Goal: Find specific page/section: Find specific page/section

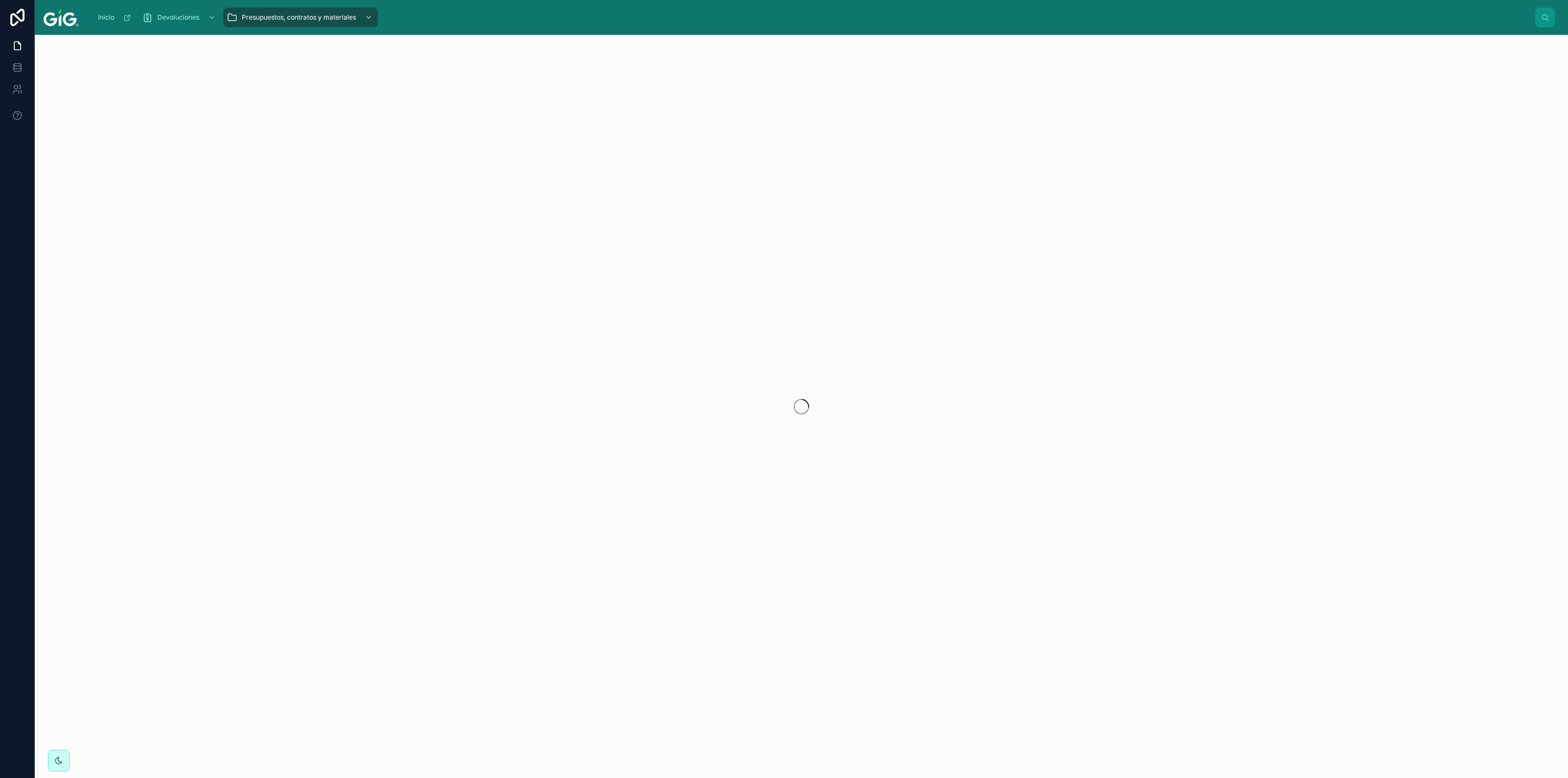
click at [643, 1] on div "Inicio Devoluciones Presupuestos, contratos y materiales" at bounding box center [802, 18] width 1533 height 35
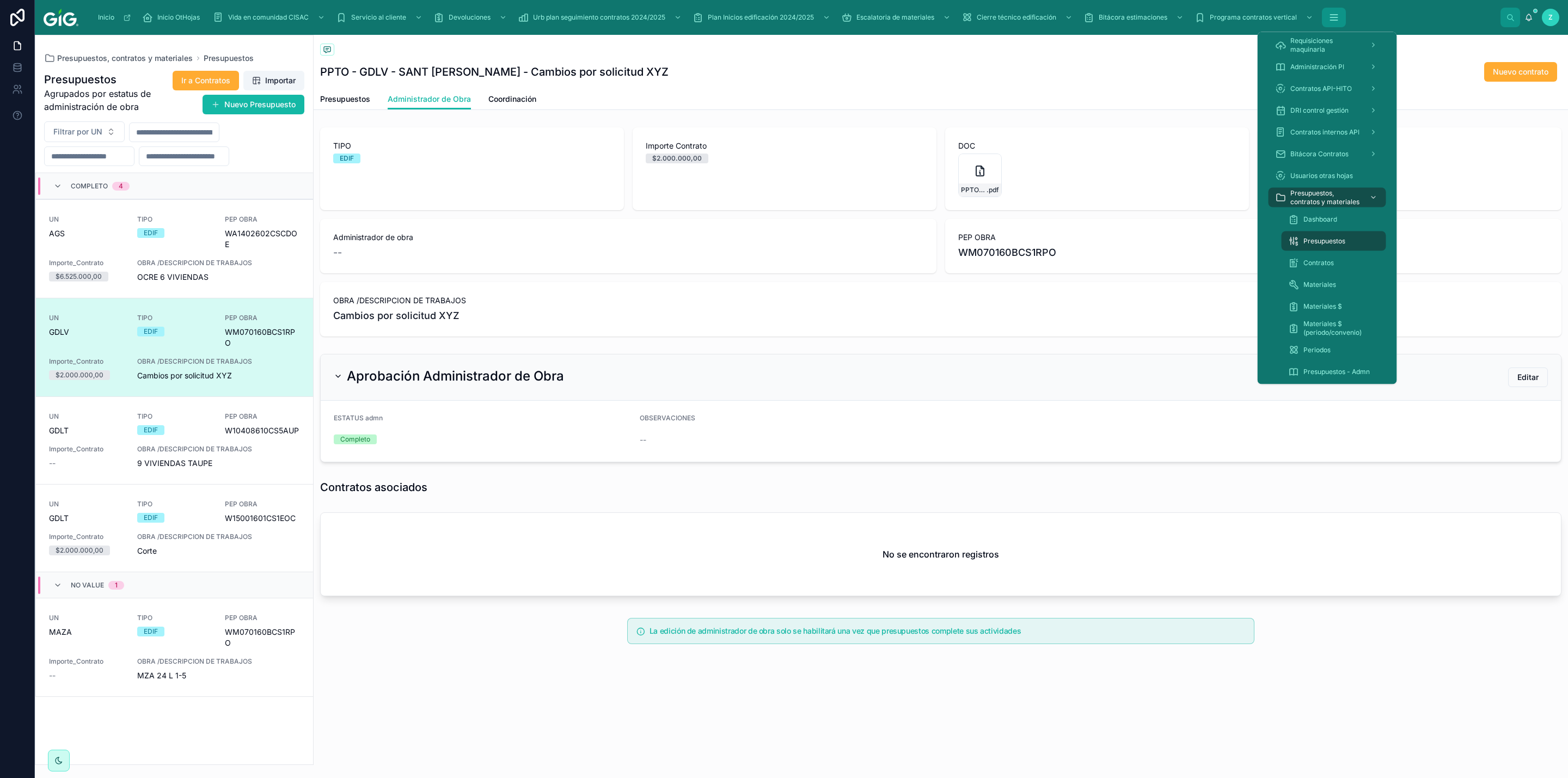
click at [1333, 19] on icon "scrollable content" at bounding box center [1333, 17] width 11 height 11
click at [1371, 151] on icon "scrollable content" at bounding box center [1373, 154] width 8 height 8
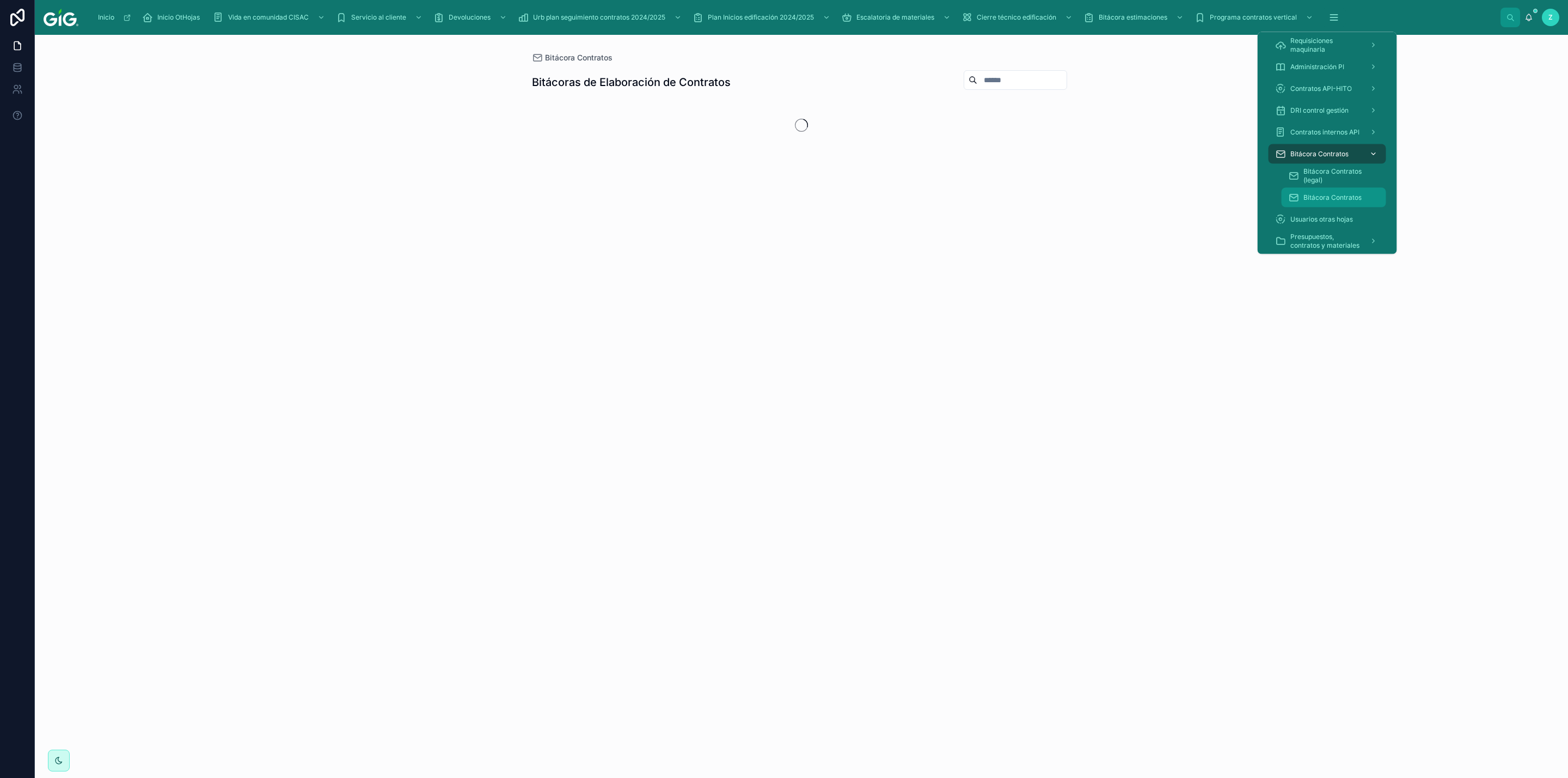
click at [1327, 194] on span "Bitácora Contratos" at bounding box center [1332, 197] width 59 height 9
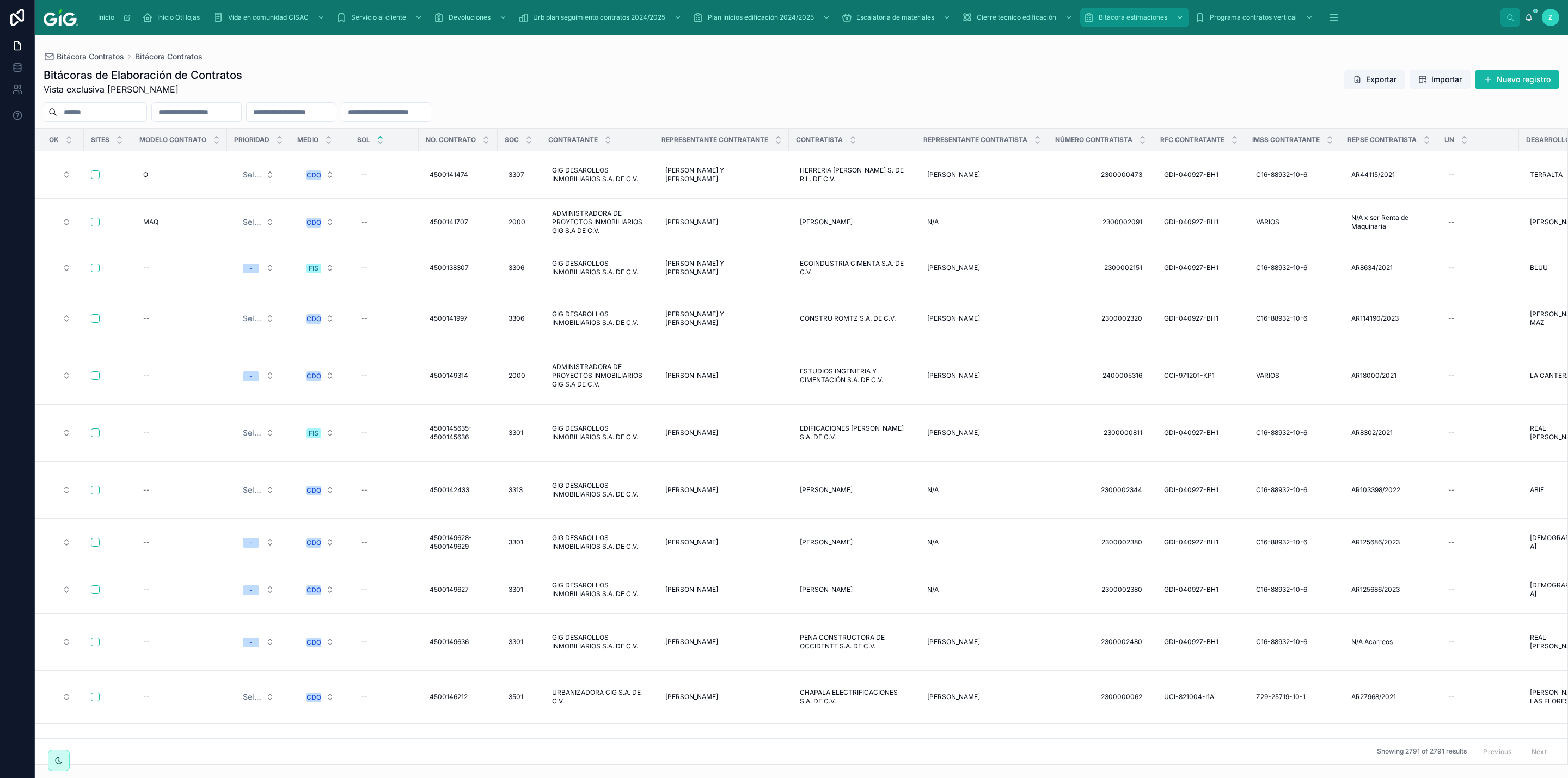
click at [1106, 18] on span "Bitácora estimaciones" at bounding box center [1133, 17] width 68 height 9
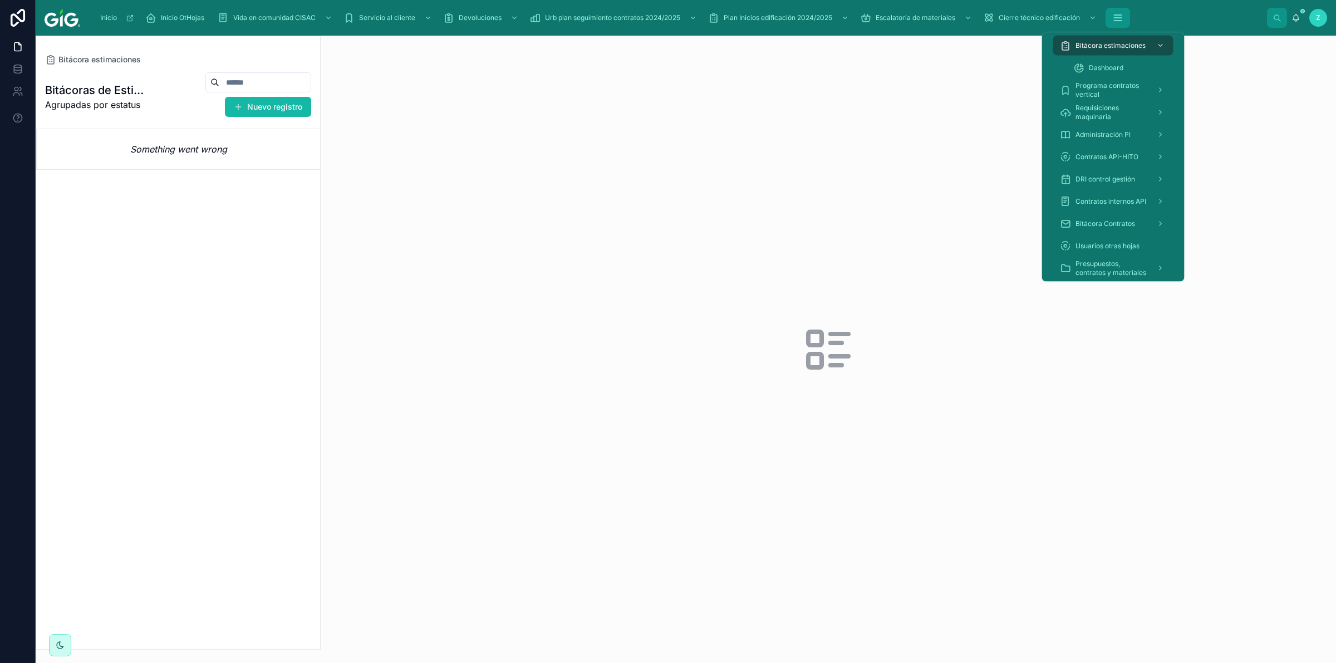
click at [1120, 21] on icon "scrollable content" at bounding box center [1117, 21] width 7 height 0
click at [1164, 222] on icon "scrollable content" at bounding box center [1161, 224] width 8 height 8
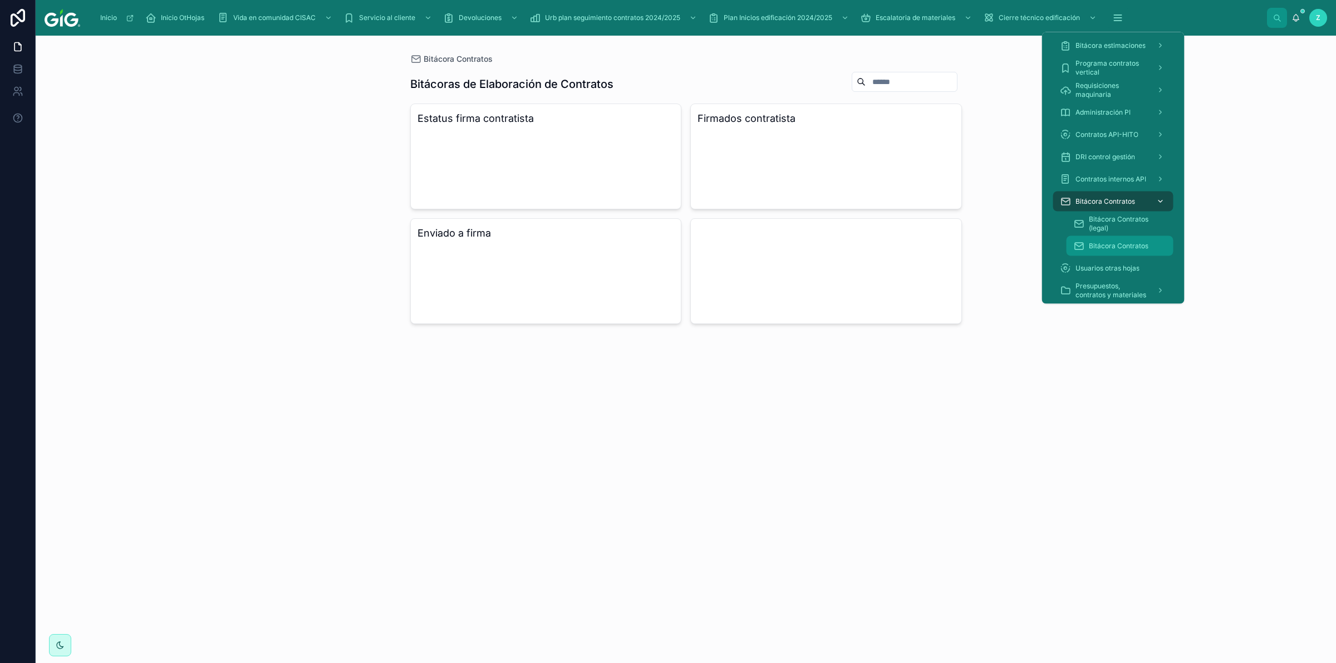
click at [1134, 247] on span "Bitácora Contratos" at bounding box center [1119, 246] width 60 height 9
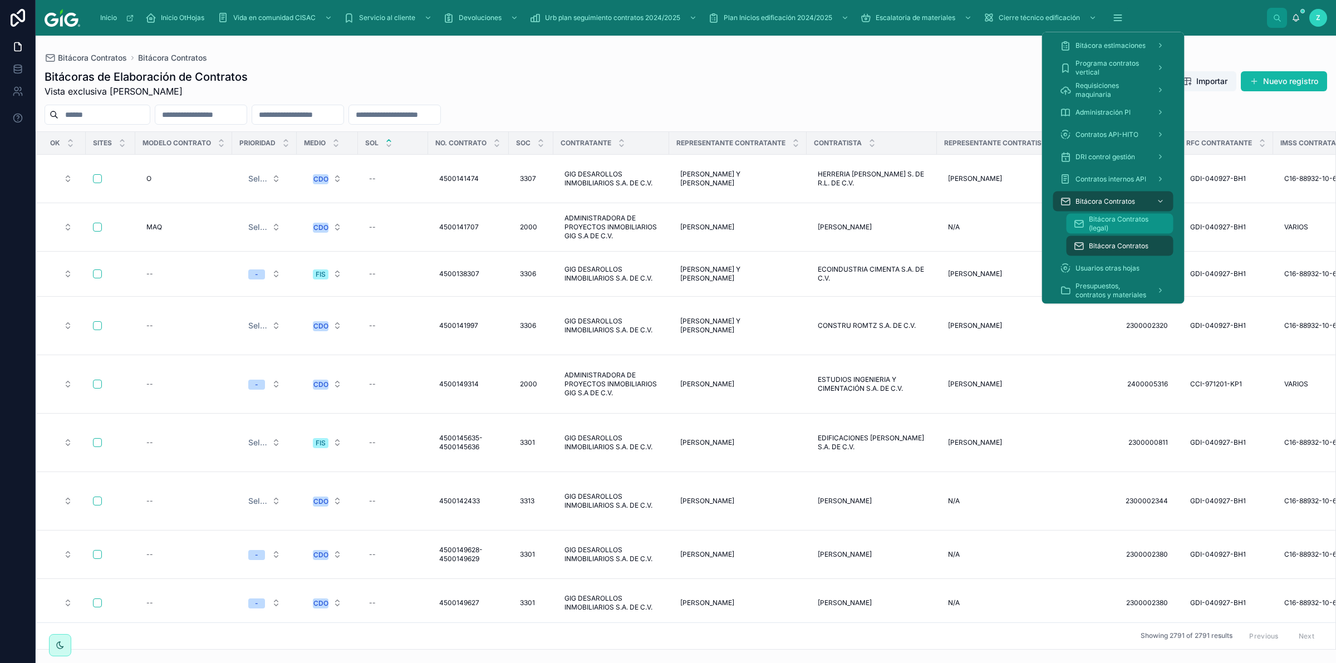
click at [1117, 216] on span "Bitácora Contratos (legal)" at bounding box center [1126, 224] width 74 height 18
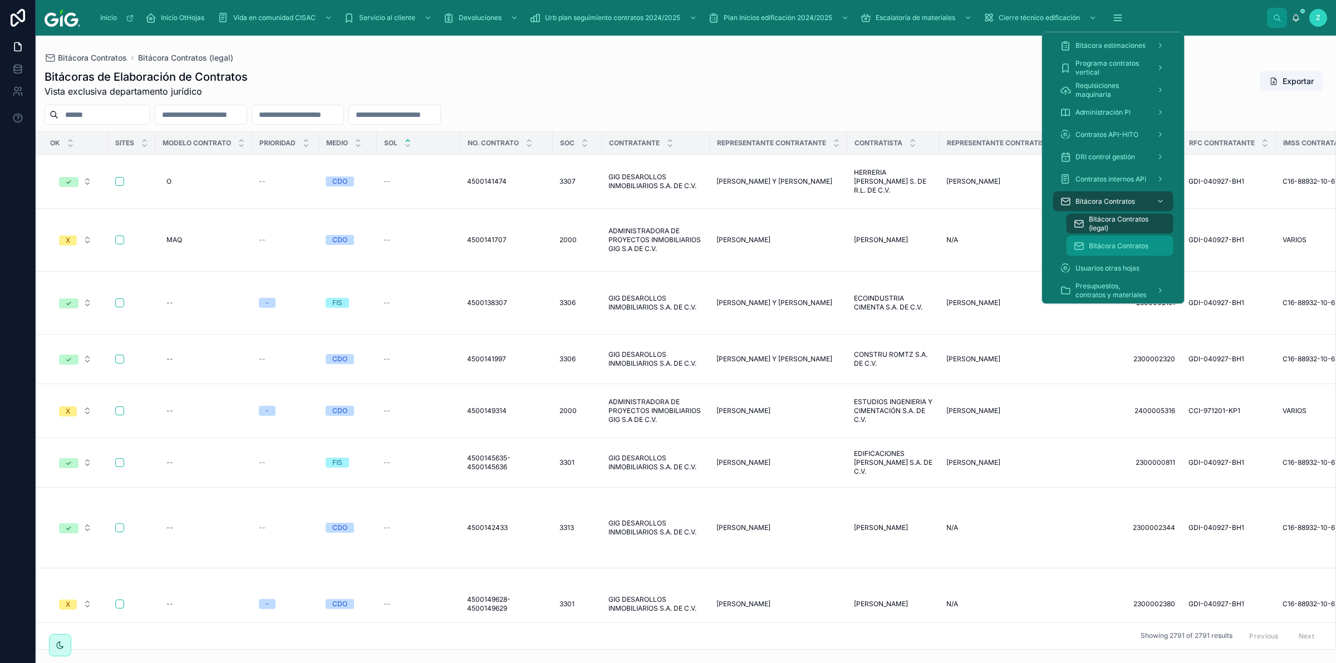
click at [1117, 242] on span "Bitácora Contratos" at bounding box center [1119, 246] width 60 height 9
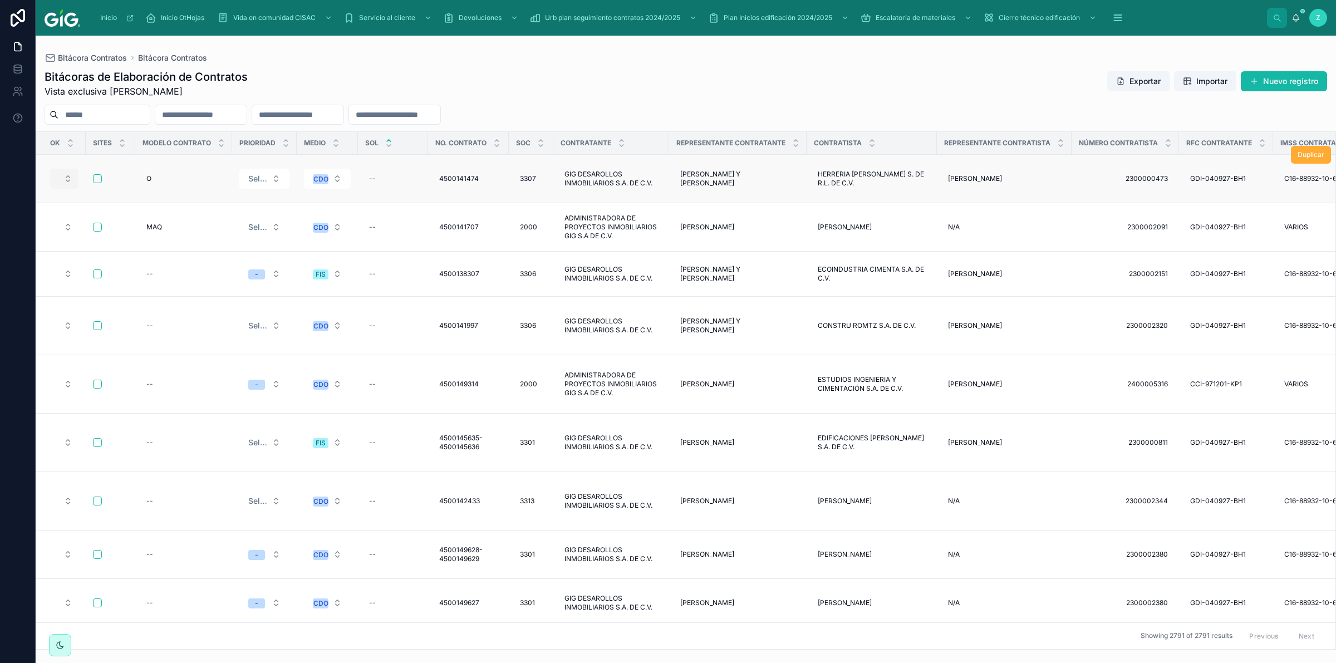
click at [64, 175] on button "✓" at bounding box center [64, 179] width 28 height 20
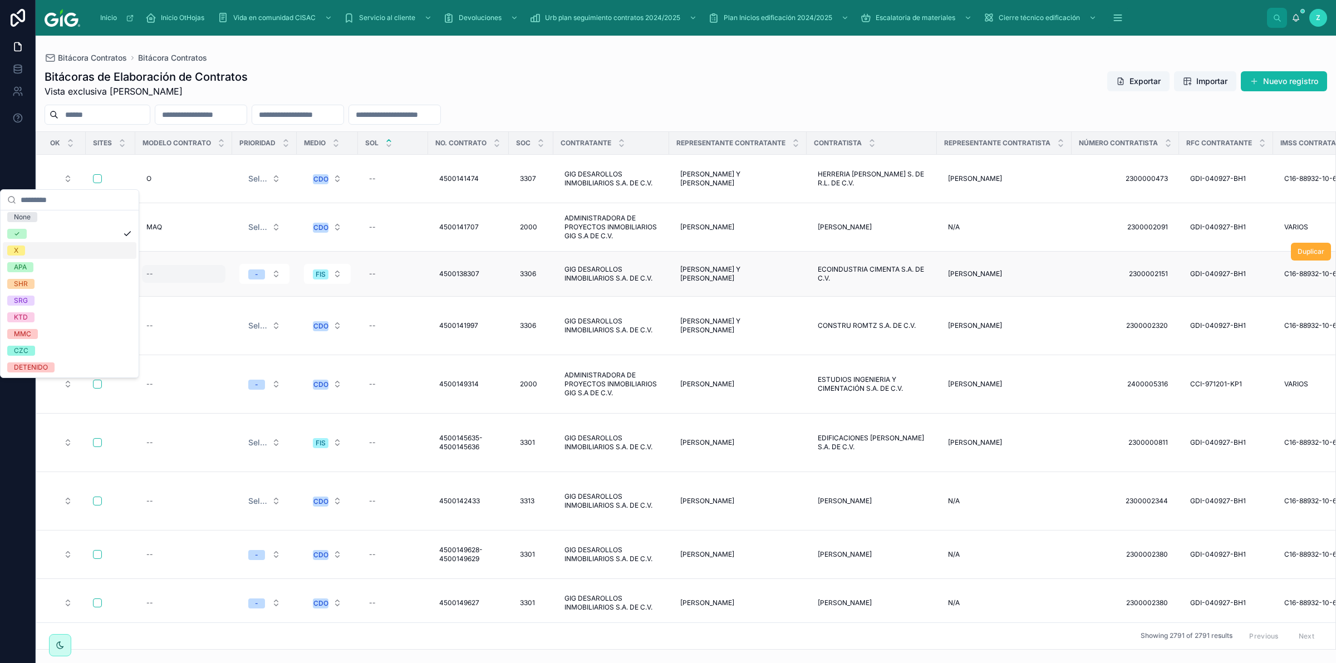
click at [163, 265] on div "--" at bounding box center [184, 274] width 84 height 18
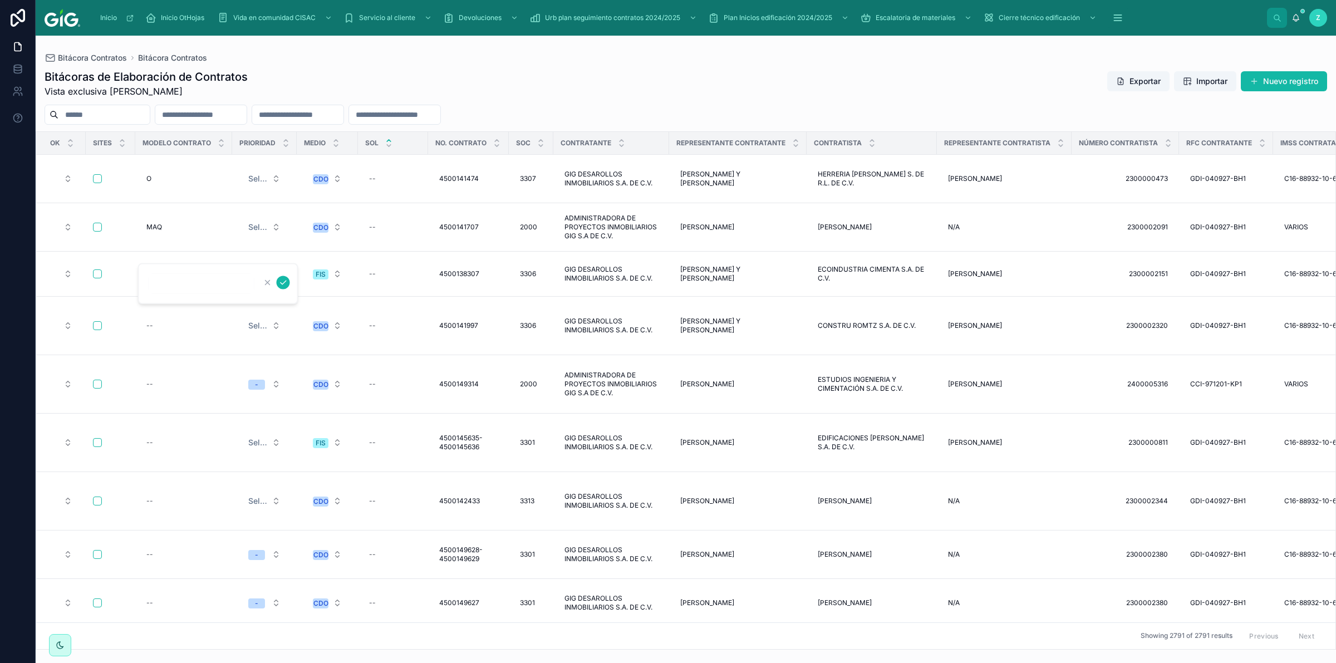
click at [349, 73] on div "Bitácoras de Elaboración de Contratos Vista exclusiva [PERSON_NAME] Exportar Im…" at bounding box center [686, 83] width 1283 height 29
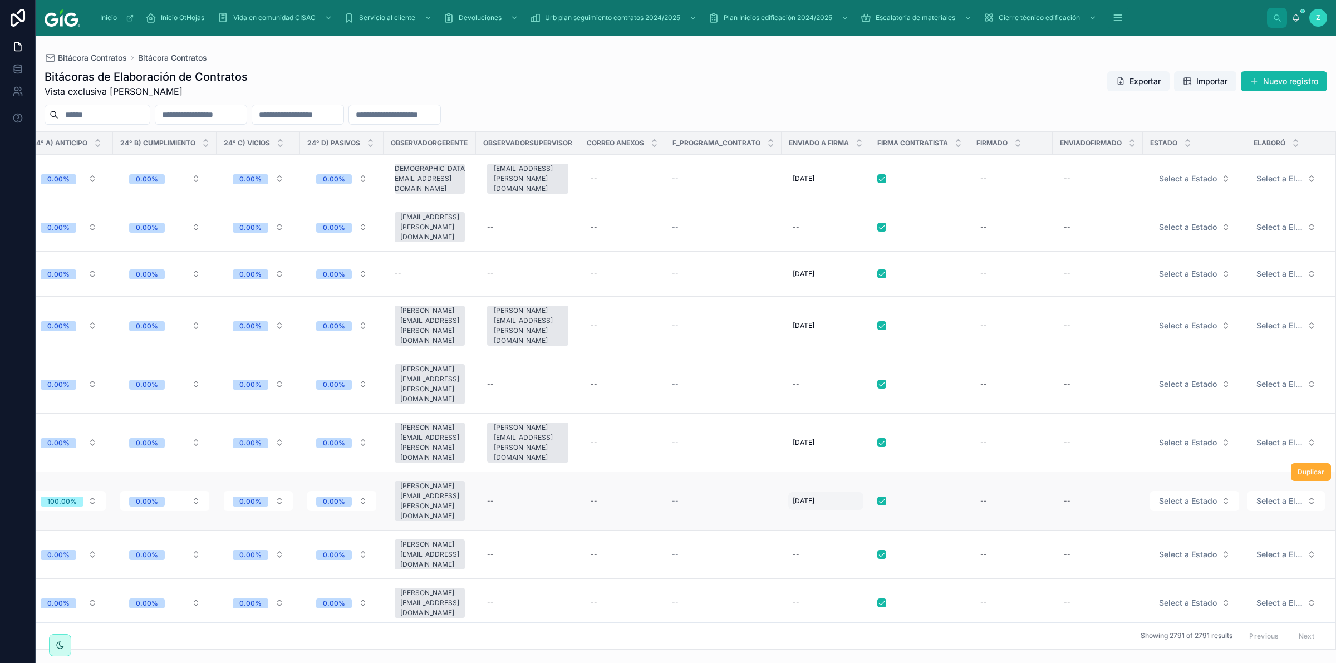
click at [802, 497] on span "[DATE]" at bounding box center [804, 501] width 22 height 9
click at [836, 86] on div "Bitácoras de Elaboración de Contratos Vista exclusiva [PERSON_NAME] Exportar Im…" at bounding box center [686, 83] width 1283 height 29
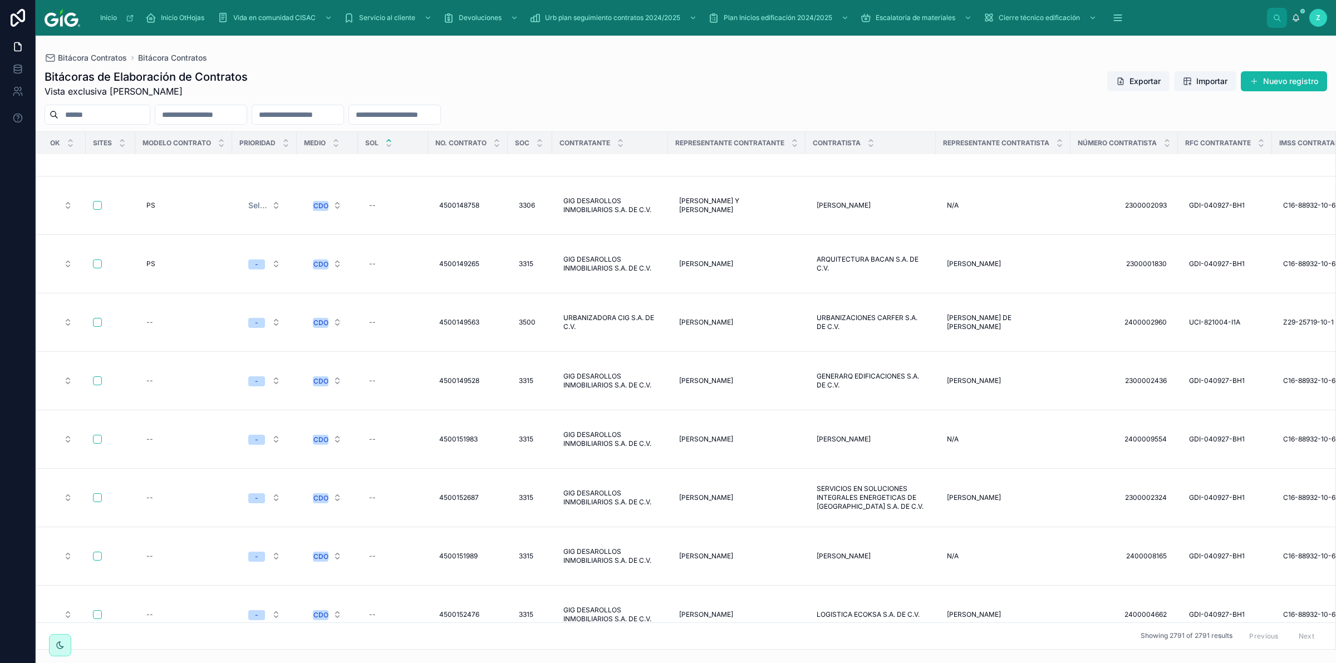
scroll to position [1911, 1844]
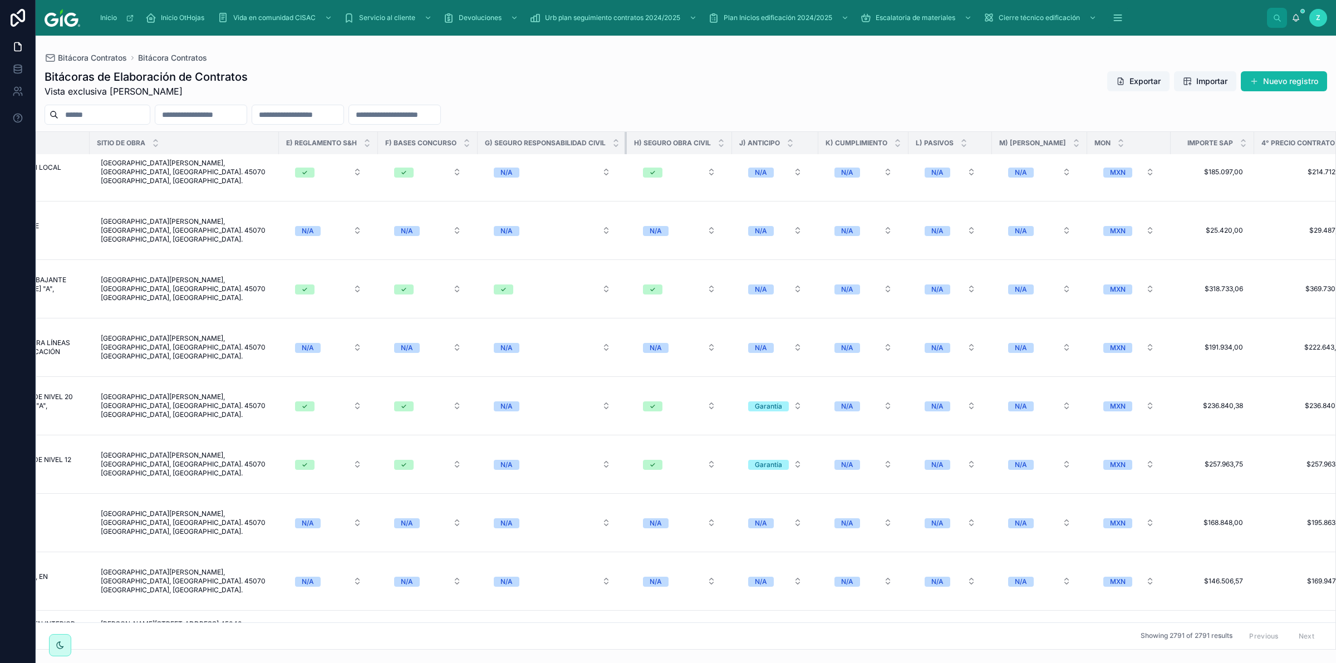
click at [505, 137] on th "G) Seguro Responsabilidad Civil" at bounding box center [552, 143] width 149 height 23
drag, startPoint x: 618, startPoint y: 145, endPoint x: 673, endPoint y: 105, distance: 68.0
click at [649, 143] on tr "OK Sites Modelo contrato Prioridad Medio SOL No. Contrato Soc Contratante Repre…" at bounding box center [1209, 143] width 6035 height 23
drag, startPoint x: 616, startPoint y: 143, endPoint x: 587, endPoint y: 152, distance: 30.5
click at [587, 142] on th "G) Seguro Responsabilidad Civil" at bounding box center [552, 143] width 149 height 23
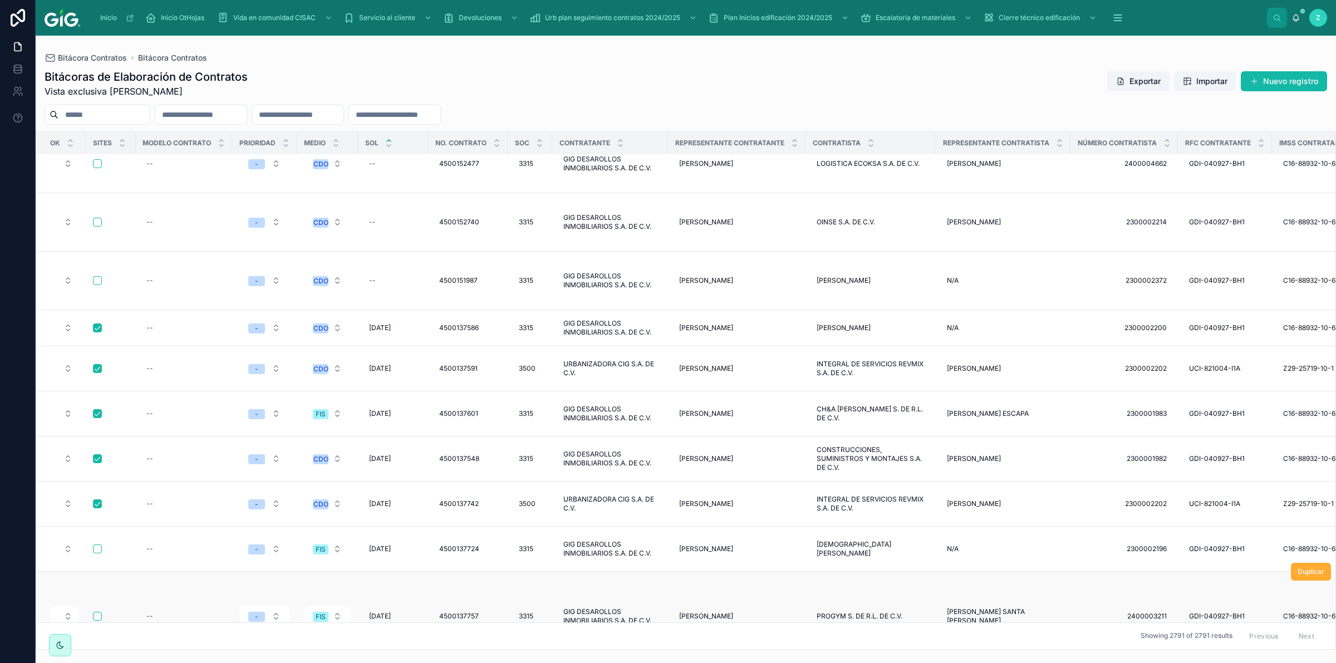
scroll to position [2467, 953]
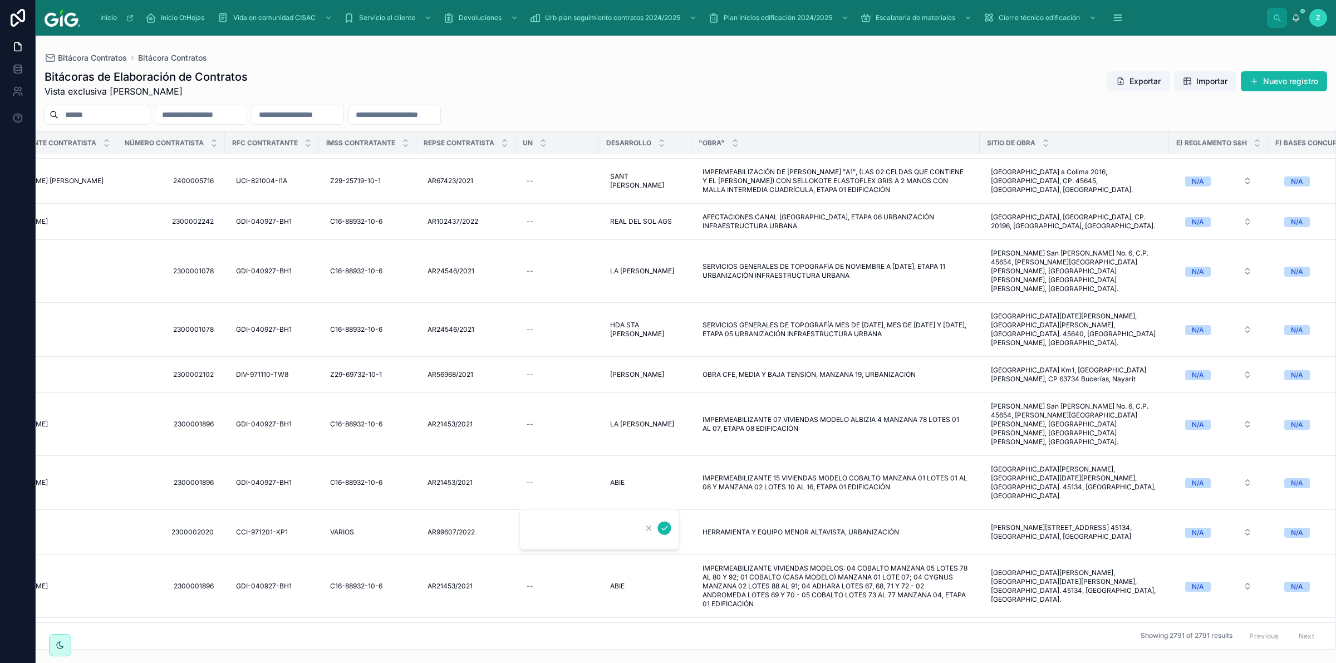
scroll to position [2674, 953]
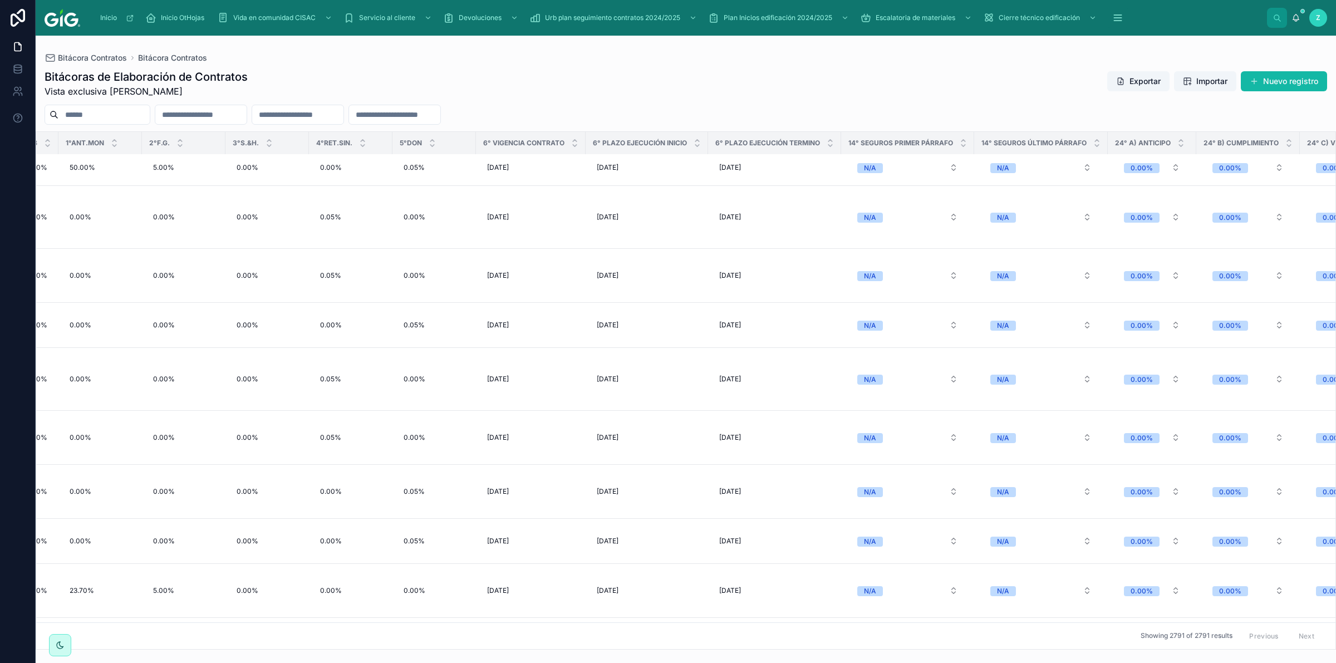
scroll to position [2674, 4723]
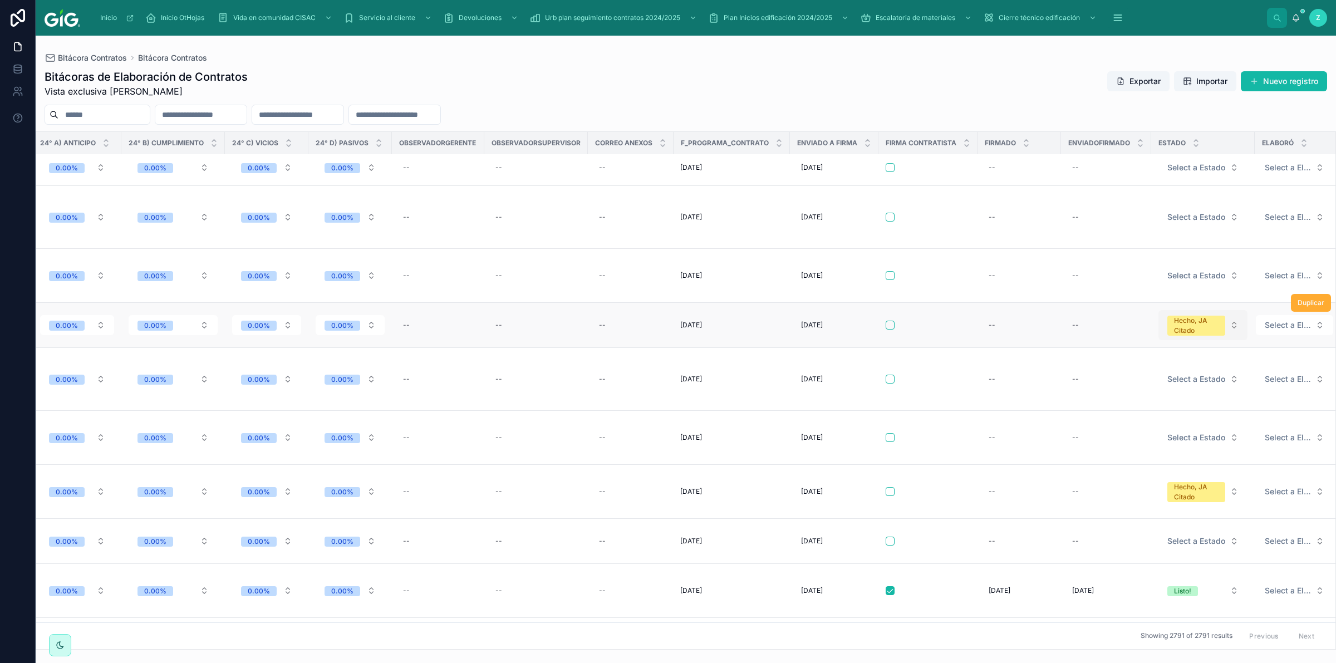
click at [1193, 316] on div "Hecho, JA Citado" at bounding box center [1196, 326] width 45 height 20
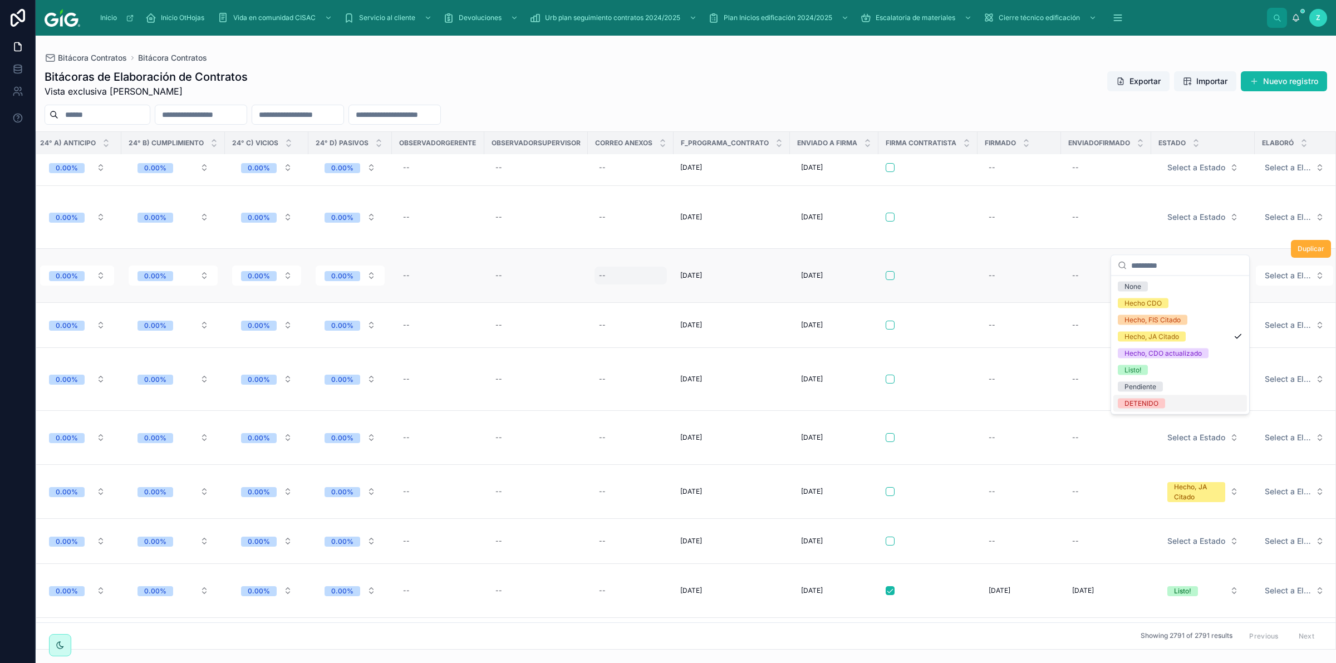
click at [595, 267] on div "--" at bounding box center [631, 276] width 72 height 18
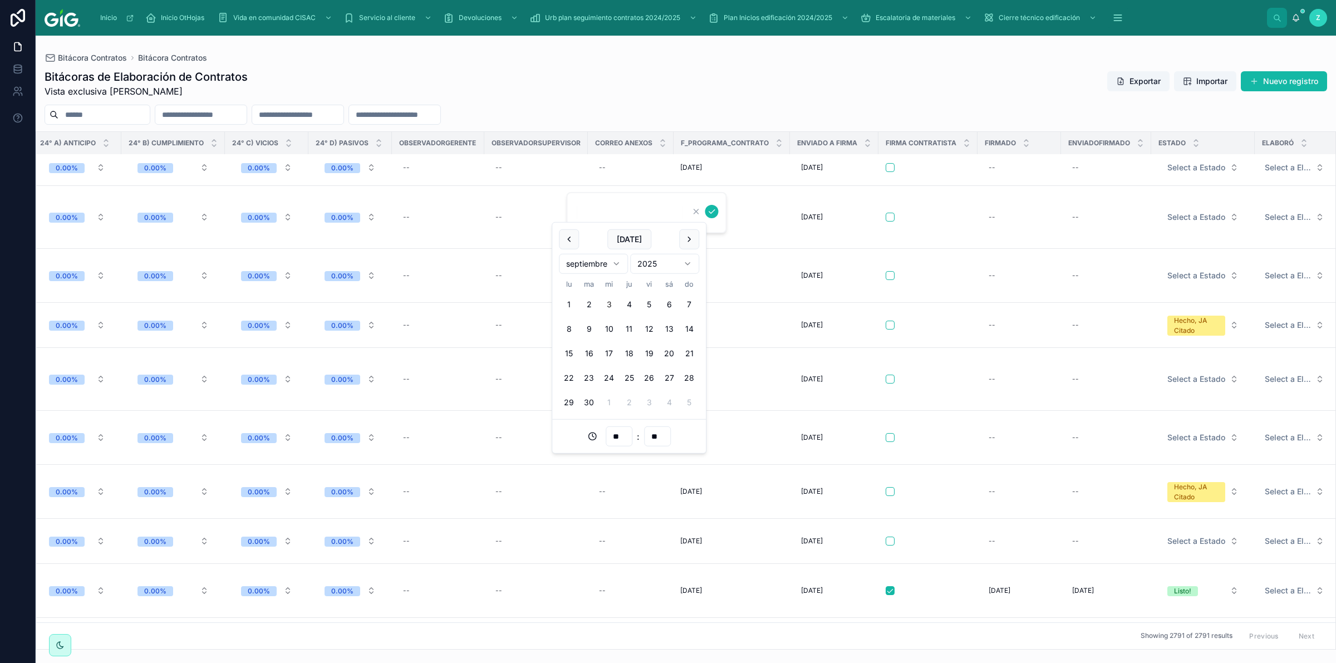
click at [616, 103] on div "Bitácoras de Elaboración de Contratos Vista exclusiva [PERSON_NAME] Exportar Im…" at bounding box center [686, 355] width 1301 height 587
click at [1301, 315] on button "Select a Elaboró" at bounding box center [1294, 325] width 77 height 20
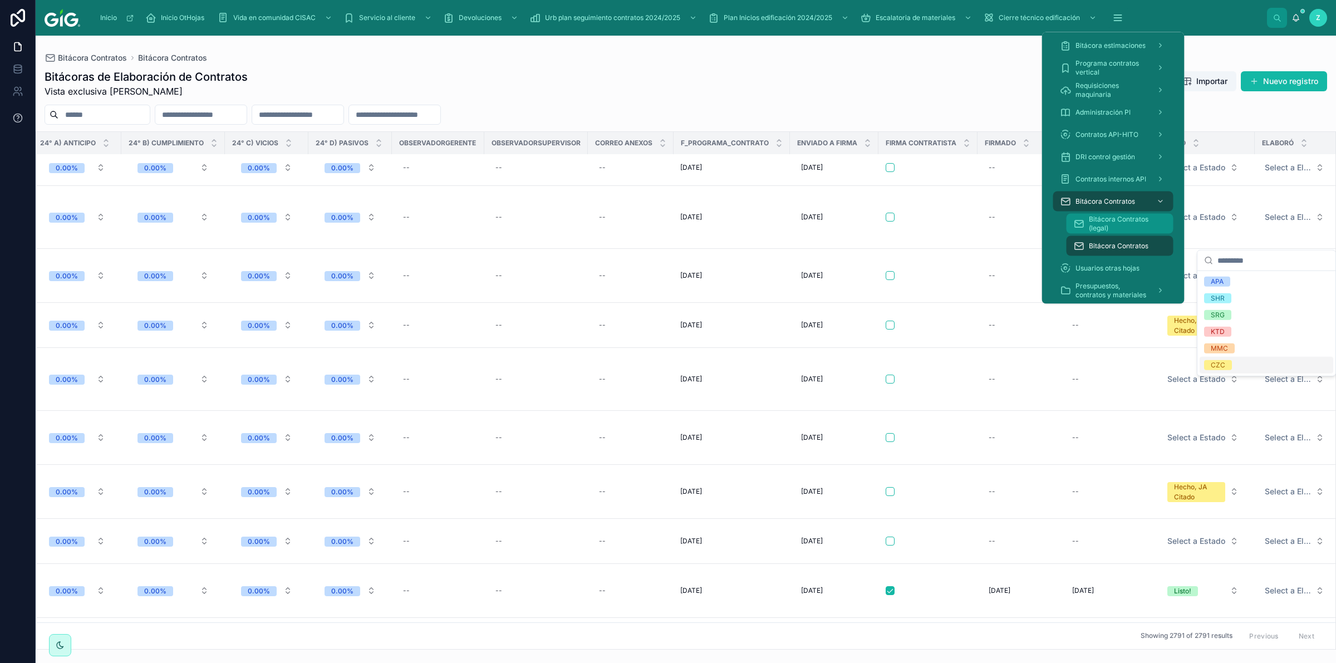
drag, startPoint x: 1096, startPoint y: 216, endPoint x: 23, endPoint y: 117, distance: 1077.0
click at [1096, 216] on span "Bitácora Contratos (legal)" at bounding box center [1126, 224] width 74 height 18
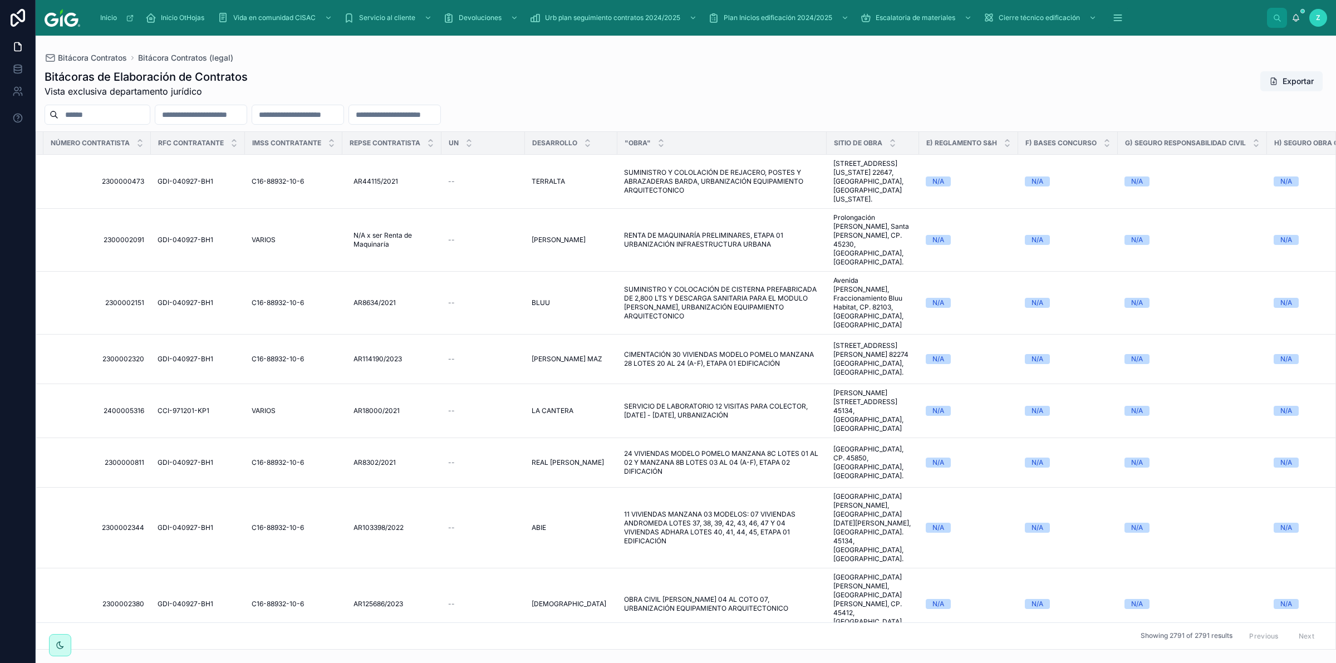
scroll to position [0, 913]
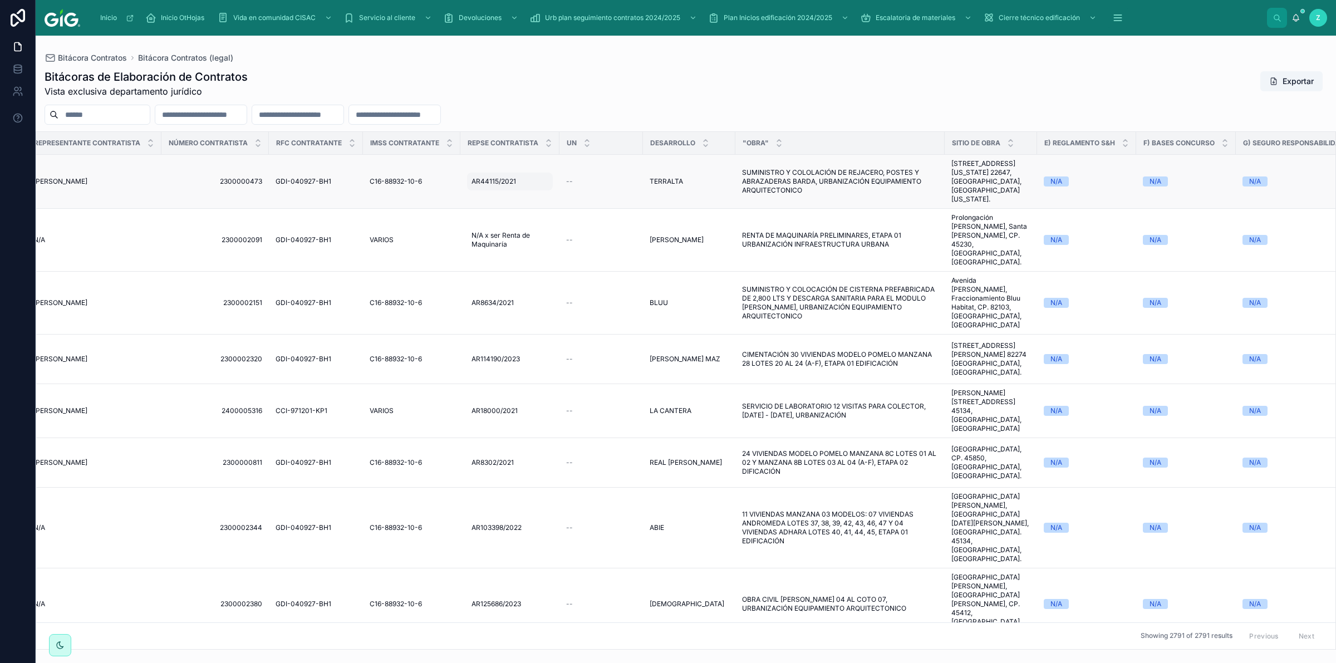
click at [500, 182] on span "AR44115/2021" at bounding box center [494, 181] width 45 height 9
click at [593, 196] on icon "button" at bounding box center [592, 197] width 9 height 9
click at [777, 187] on span "SUMINISTRO Y COLOLACIÓN DE REJACERO, POSTES Y ABRAZADERAS BARDA, URBANIZACIÓN E…" at bounding box center [840, 181] width 196 height 27
click at [683, 180] on span "TERRALTA" at bounding box center [666, 181] width 33 height 9
click at [478, 177] on span "AR44115/2021" at bounding box center [494, 181] width 45 height 9
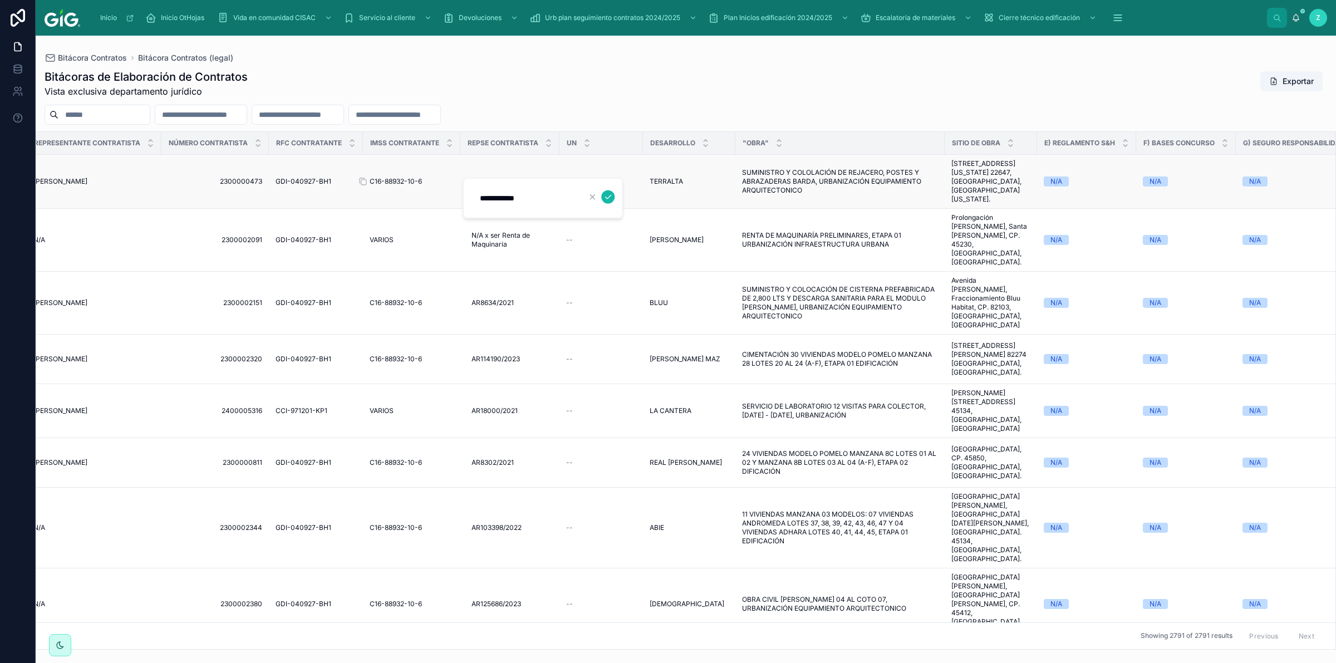
click at [410, 180] on span "C16-88932-10-6" at bounding box center [396, 181] width 52 height 9
click at [767, 182] on span "SUMINISTRO Y COLOLACIÓN DE REJACERO, POSTES Y ABRAZADERAS BARDA, URBANIZACIÓN E…" at bounding box center [840, 181] width 196 height 27
click at [496, 178] on span "AR44115/2021" at bounding box center [494, 181] width 45 height 9
drag, startPoint x: 527, startPoint y: 254, endPoint x: 525, endPoint y: 260, distance: 5.8
click at [527, 272] on td "AR8634/2021 AR8634/2021" at bounding box center [510, 303] width 99 height 63
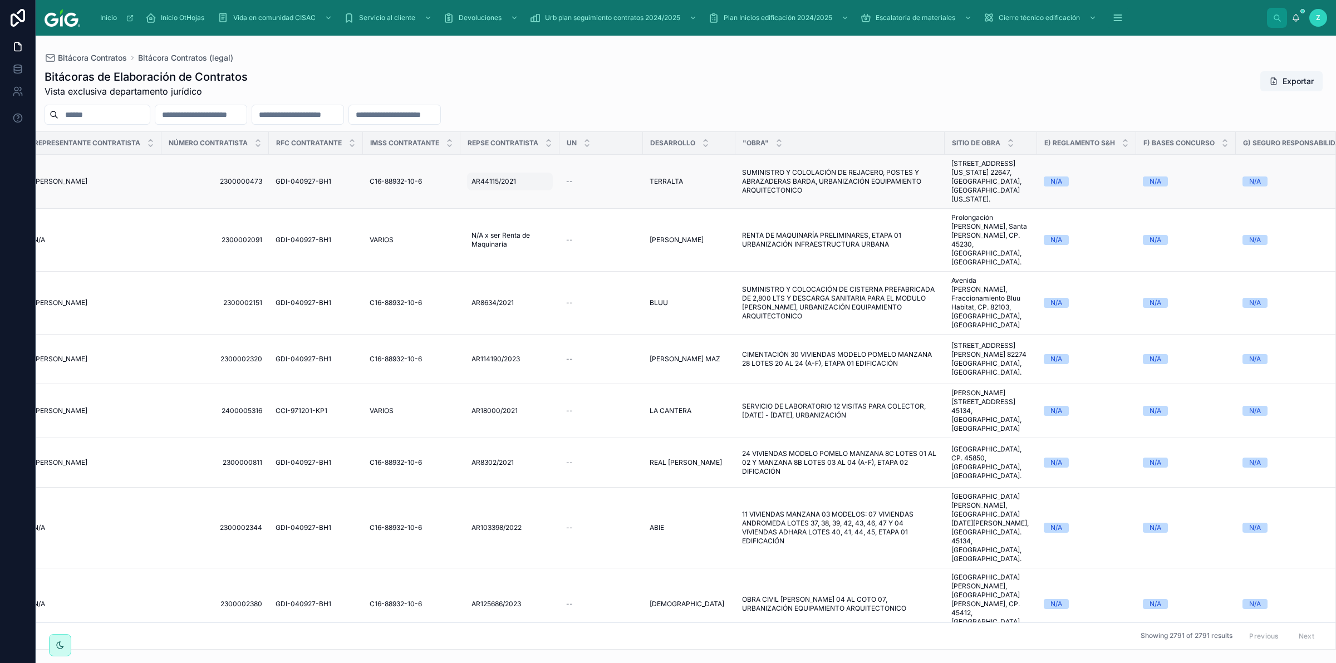
click at [503, 184] on span "AR44115/2021" at bounding box center [494, 181] width 45 height 9
drag, startPoint x: 886, startPoint y: 91, endPoint x: 621, endPoint y: 112, distance: 265.4
click at [886, 91] on div "Bitácoras de Elaboración de Contratos Vista exclusiva departamento jurídico Exp…" at bounding box center [686, 83] width 1283 height 29
click at [621, 112] on div at bounding box center [686, 115] width 1301 height 20
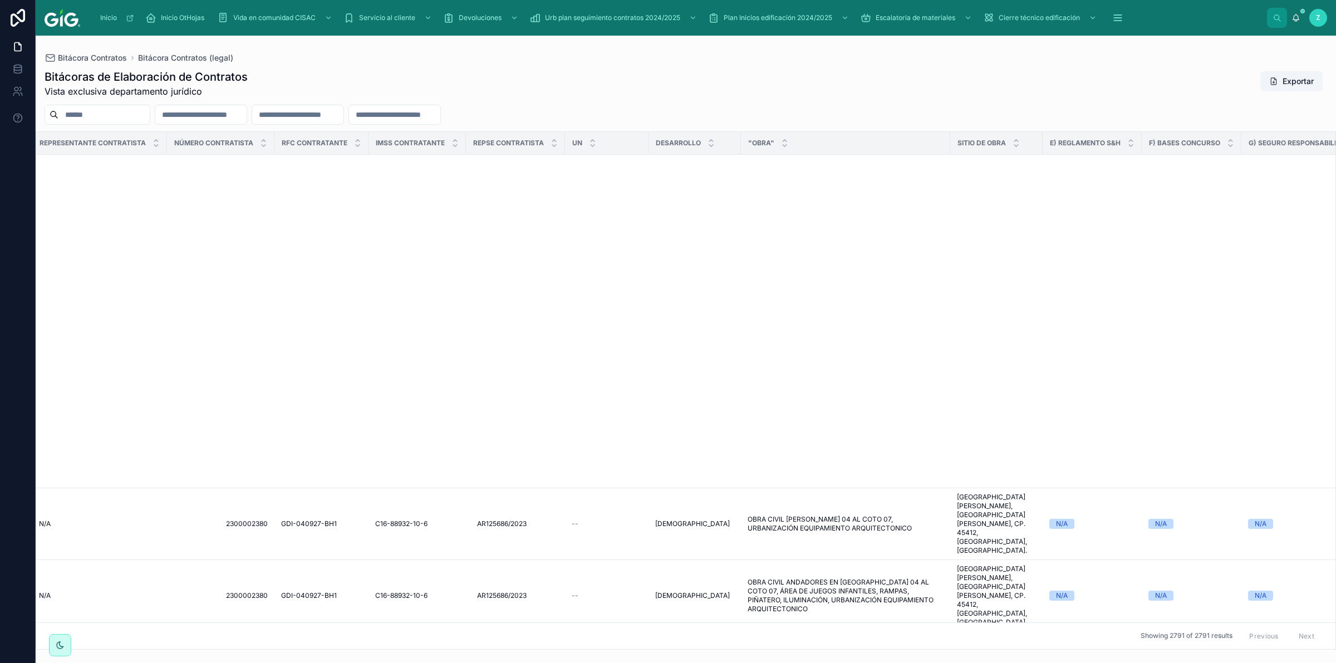
click at [746, 78] on div "Bitácoras de Elaboración de Contratos Vista exclusiva departamento jurídico Exp…" at bounding box center [686, 83] width 1283 height 29
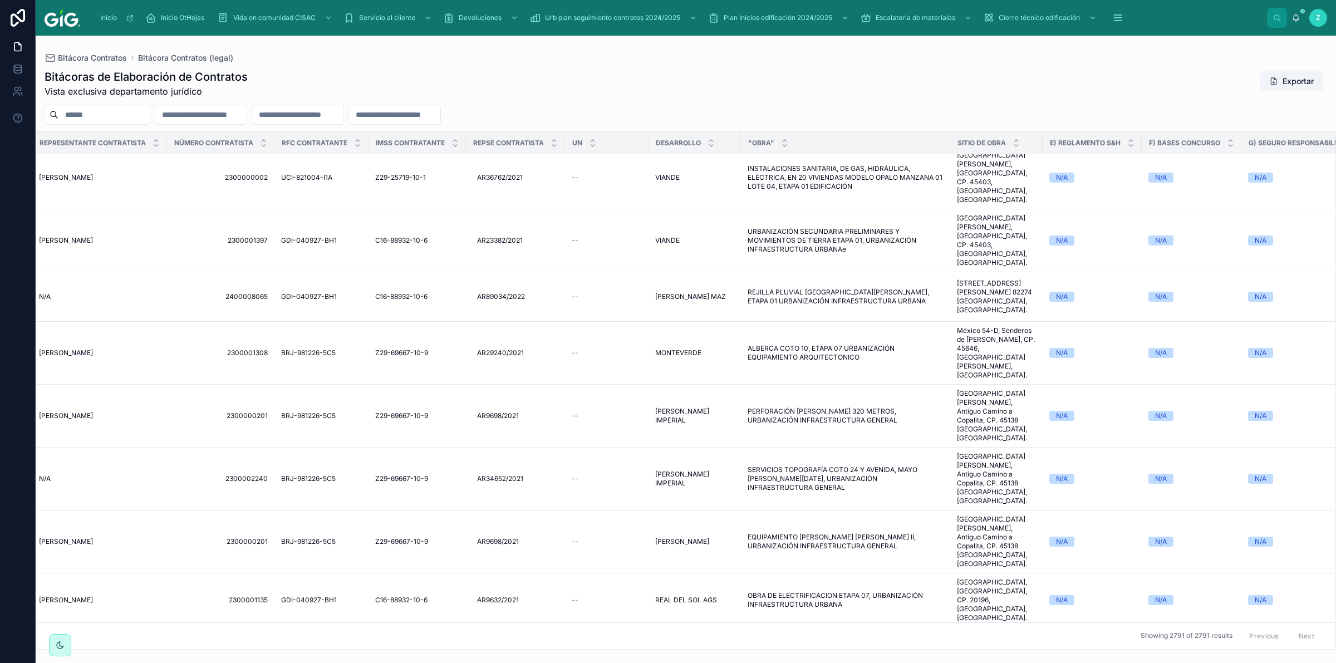
scroll to position [765, 913]
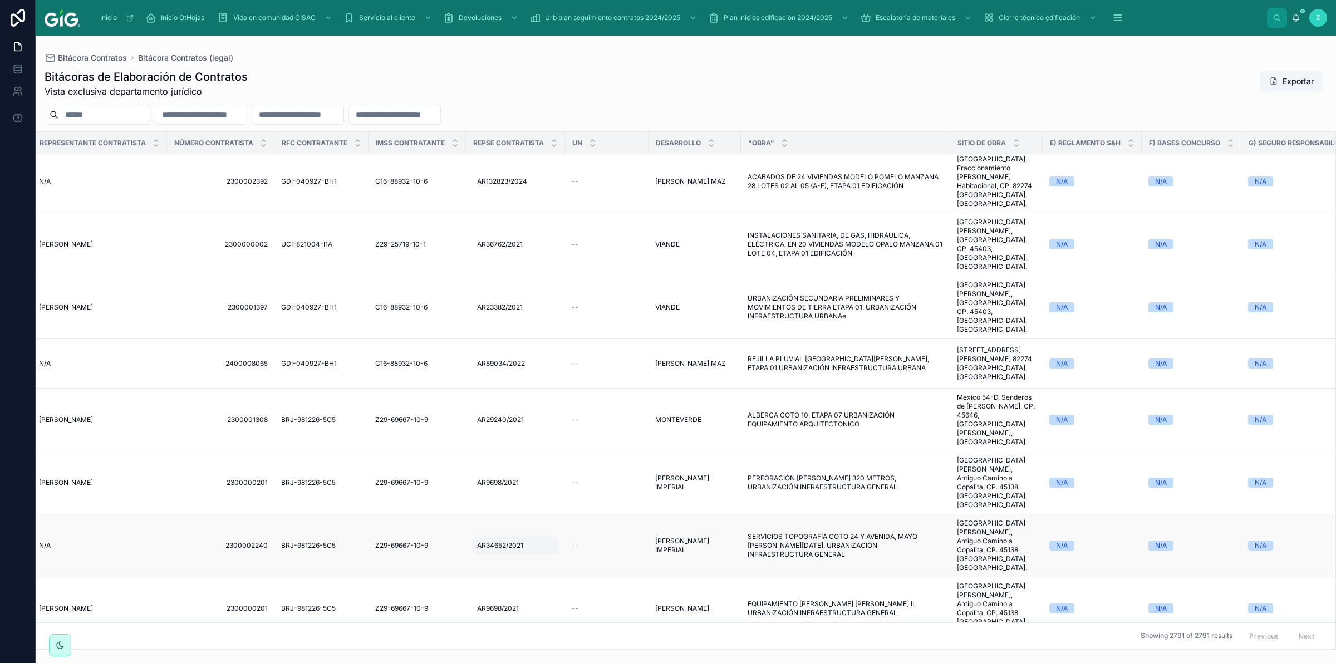
click at [503, 541] on span "AR34652/2021" at bounding box center [500, 545] width 46 height 9
click at [691, 537] on span "[PERSON_NAME] IMPERIAL" at bounding box center [694, 546] width 79 height 18
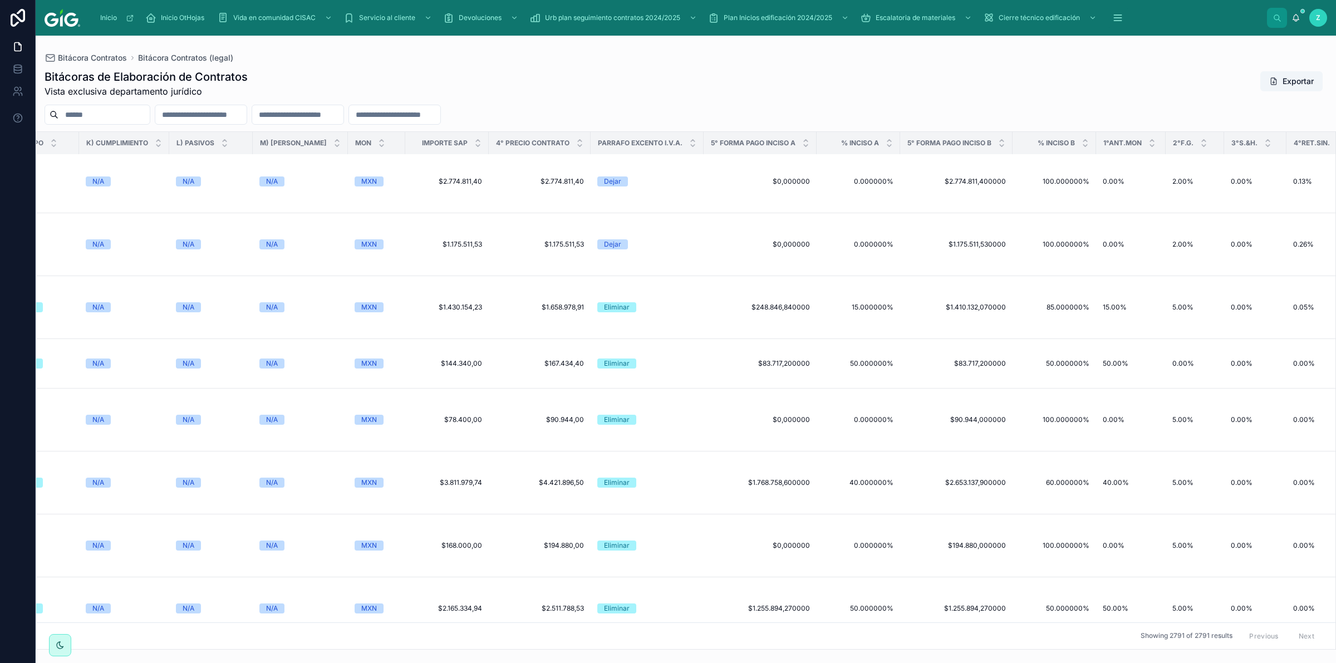
scroll to position [765, 2448]
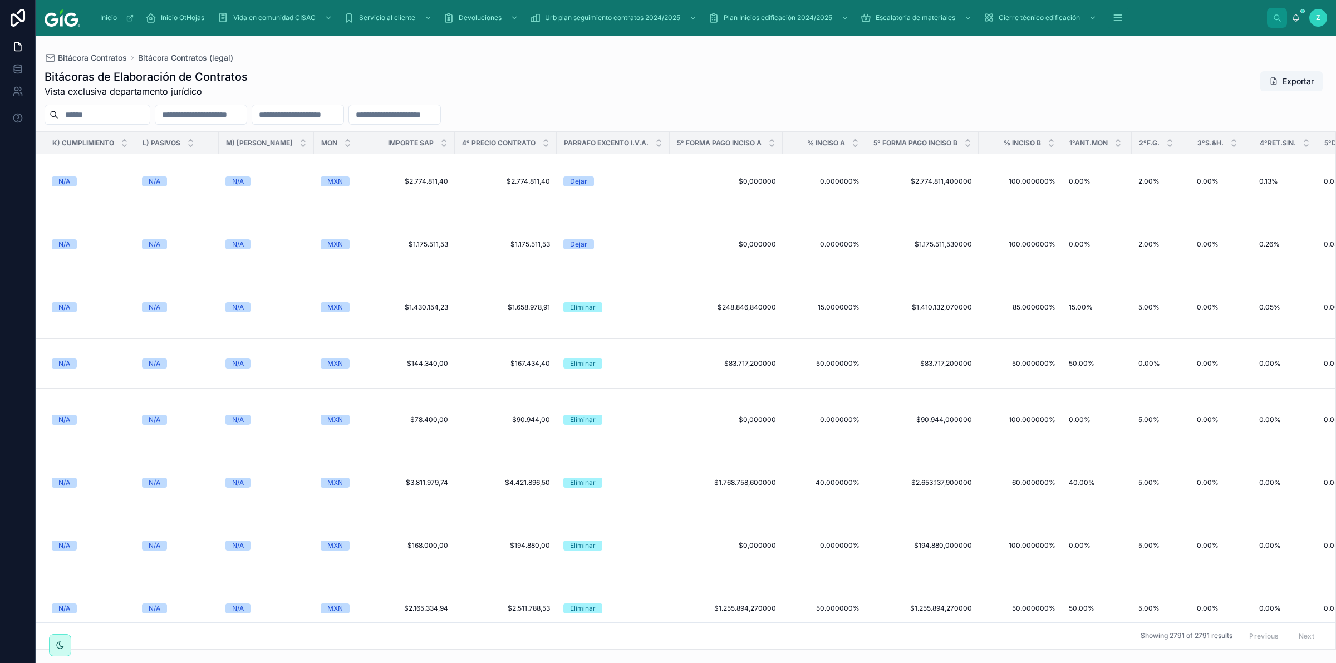
drag, startPoint x: 732, startPoint y: 636, endPoint x: 924, endPoint y: 635, distance: 192.1
click at [924, 635] on div "Showing 2791 of 2791 results Previous Next" at bounding box center [686, 636] width 1300 height 27
drag, startPoint x: 835, startPoint y: 650, endPoint x: 901, endPoint y: 650, distance: 65.7
click at [901, 650] on div "Bitácora Contratos Bitácora Contratos (legal) Bitácoras de Elaboración de Contr…" at bounding box center [686, 350] width 1301 height 628
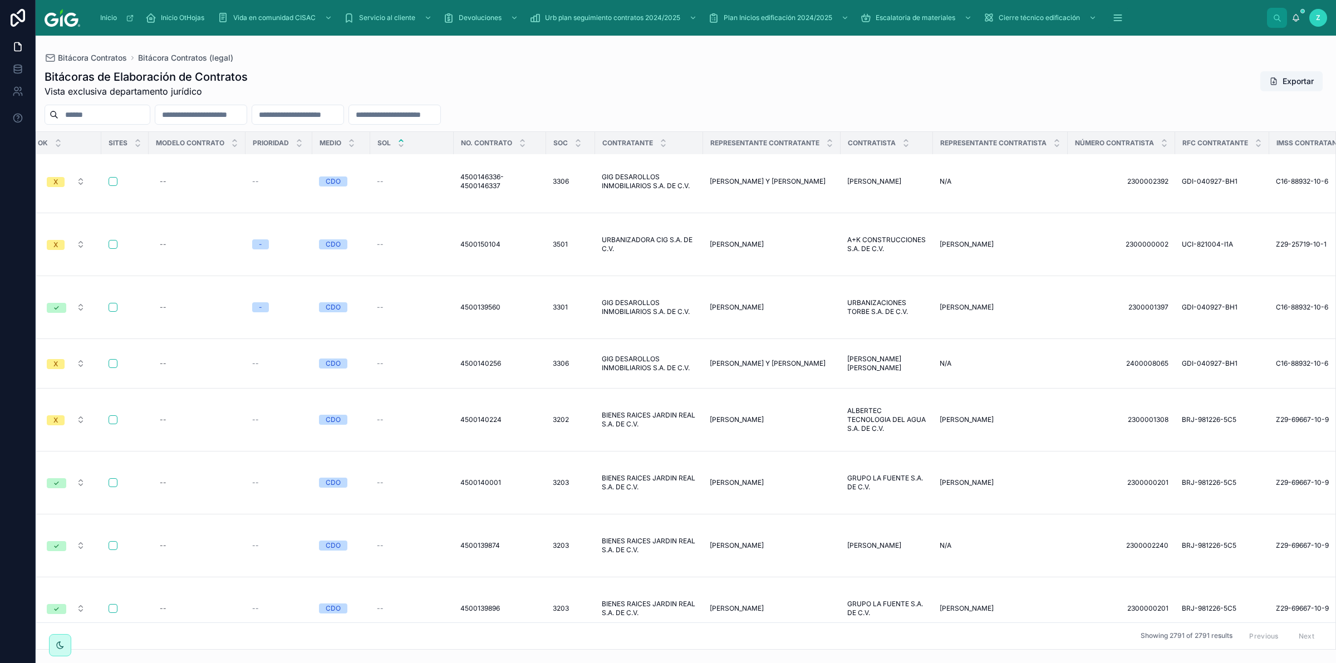
scroll to position [765, 0]
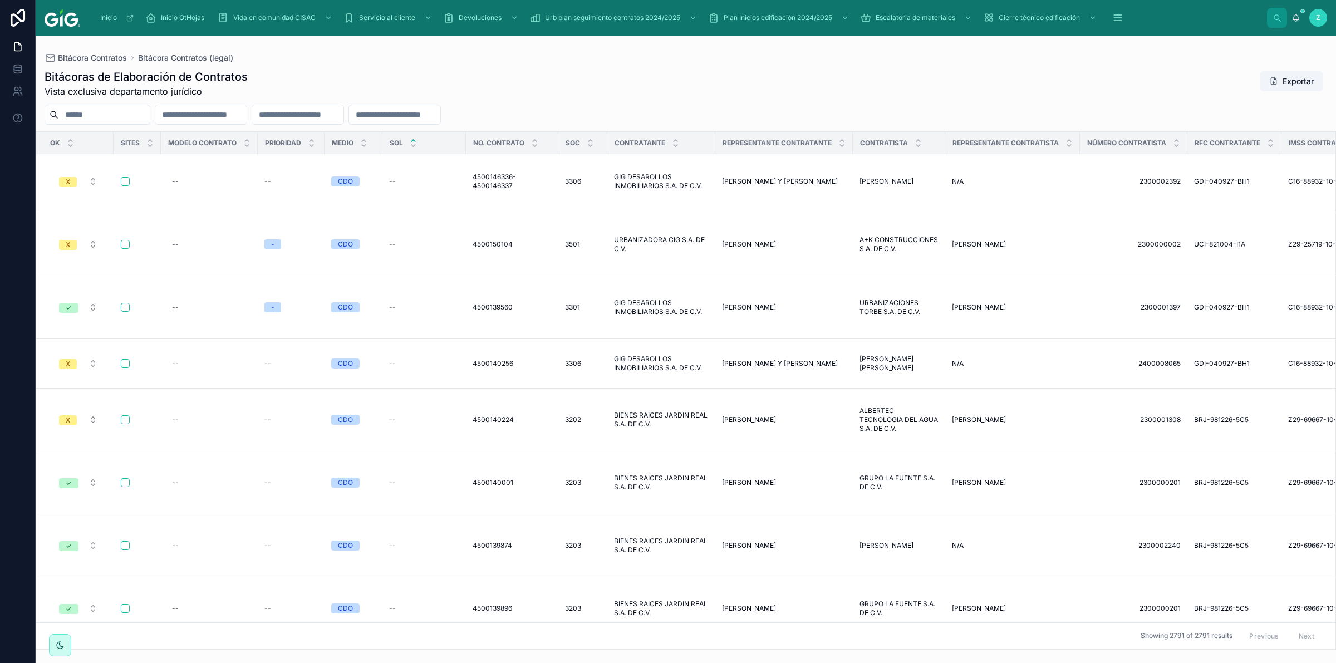
click at [440, 115] on input "text" at bounding box center [394, 115] width 91 height 16
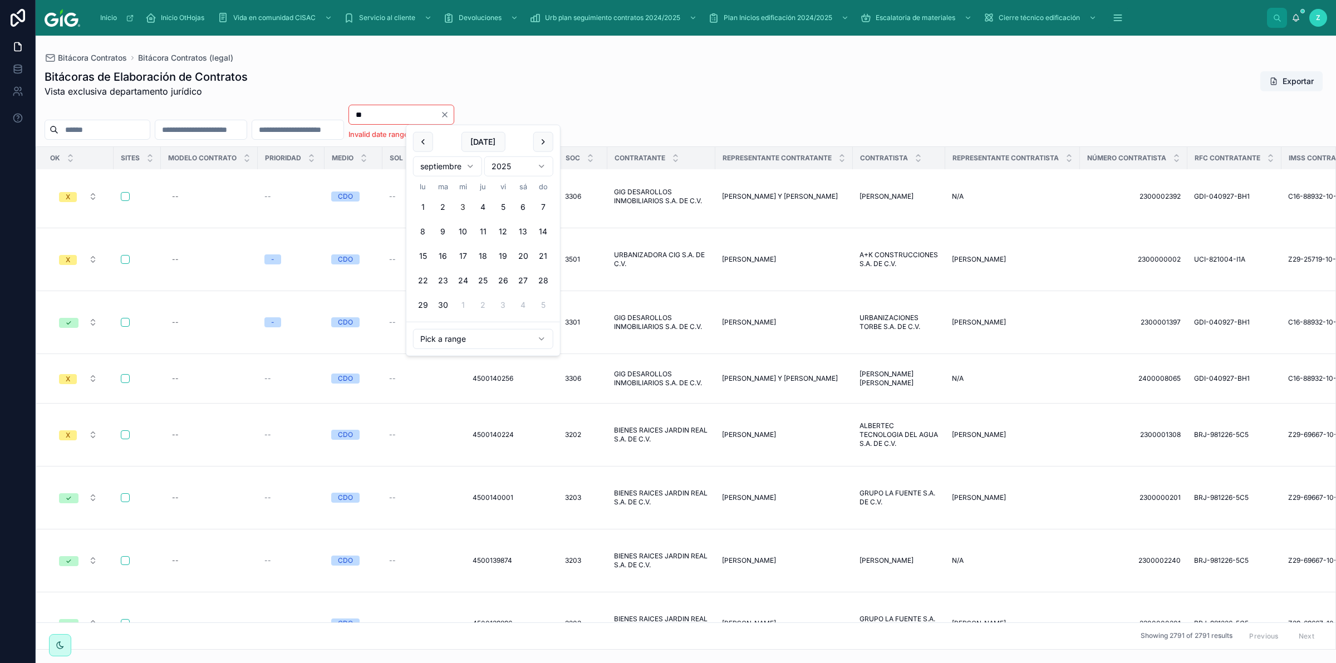
type input "*"
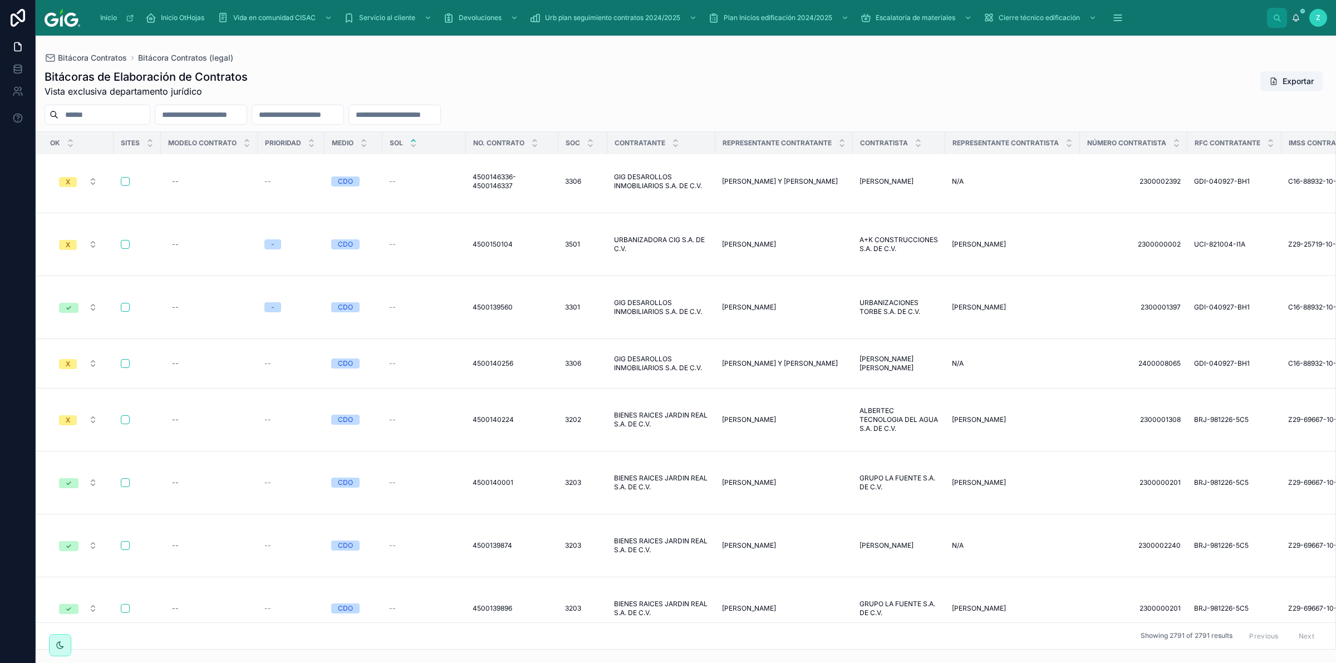
scroll to position [765, 4378]
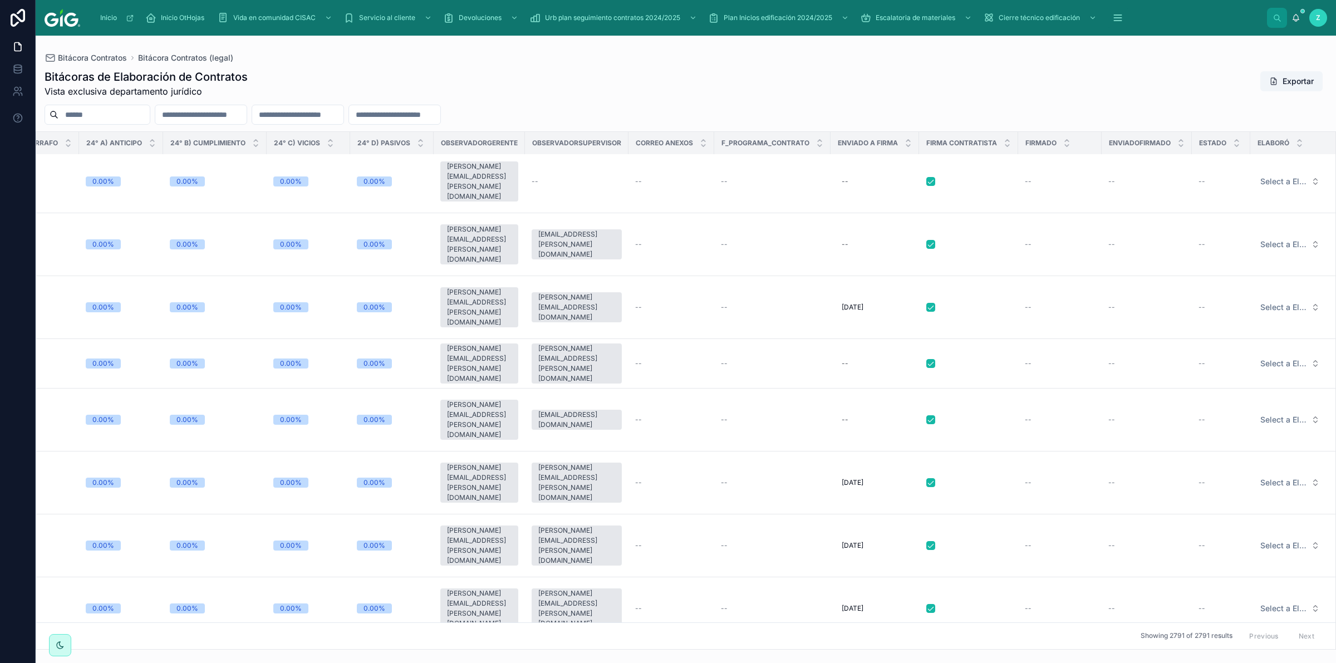
click at [440, 114] on input "text" at bounding box center [394, 115] width 91 height 16
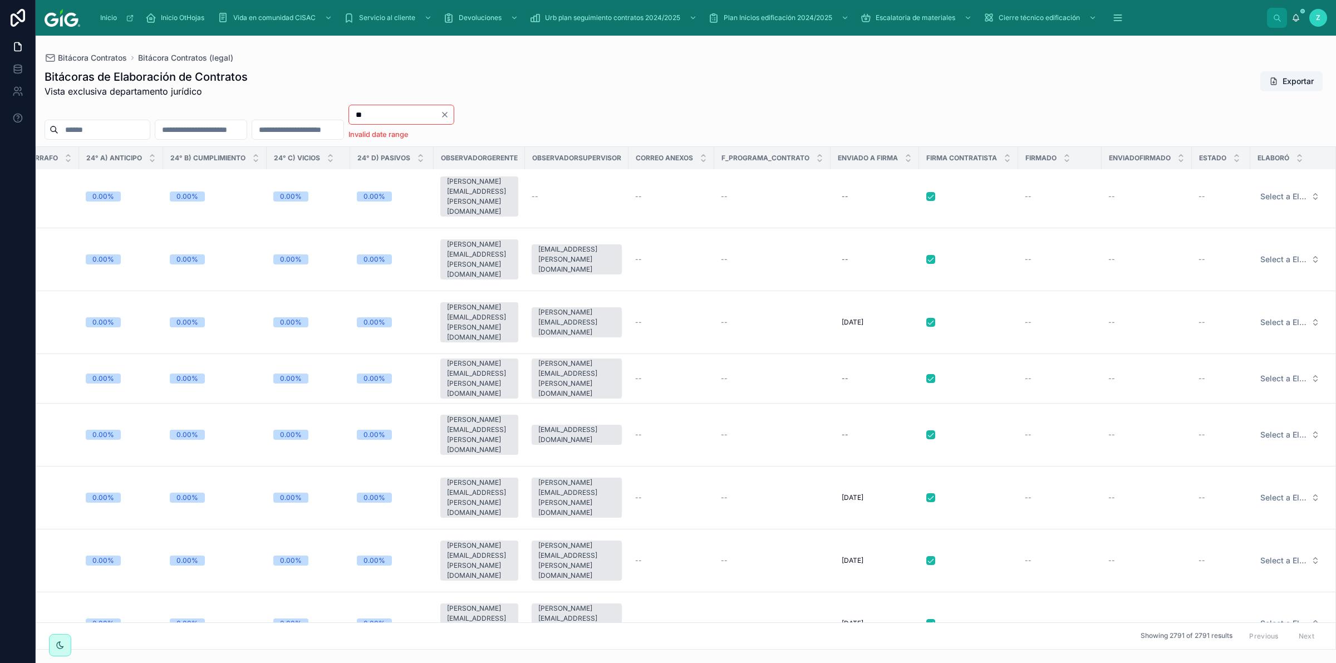
click at [630, 115] on div "** Invalid date range" at bounding box center [686, 122] width 1301 height 35
click at [838, 426] on div "--" at bounding box center [875, 435] width 75 height 18
click at [440, 107] on input "**" at bounding box center [394, 115] width 91 height 16
click at [440, 120] on input "**" at bounding box center [394, 115] width 91 height 16
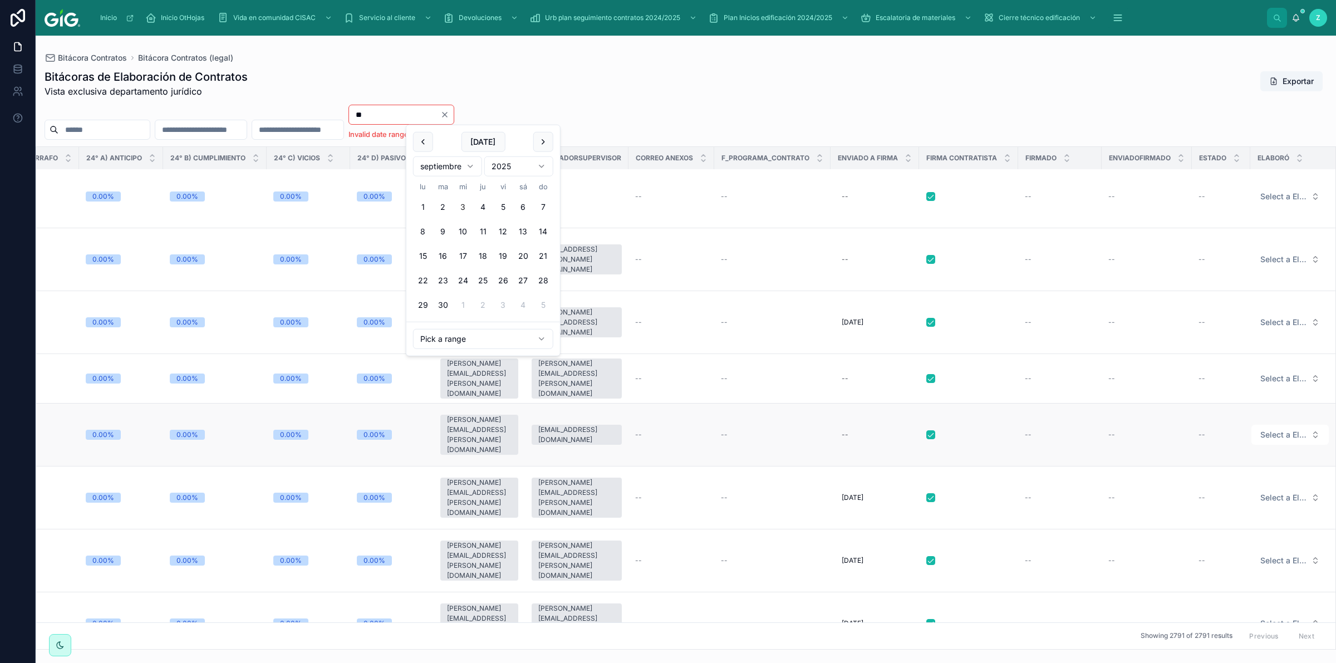
type input "*"
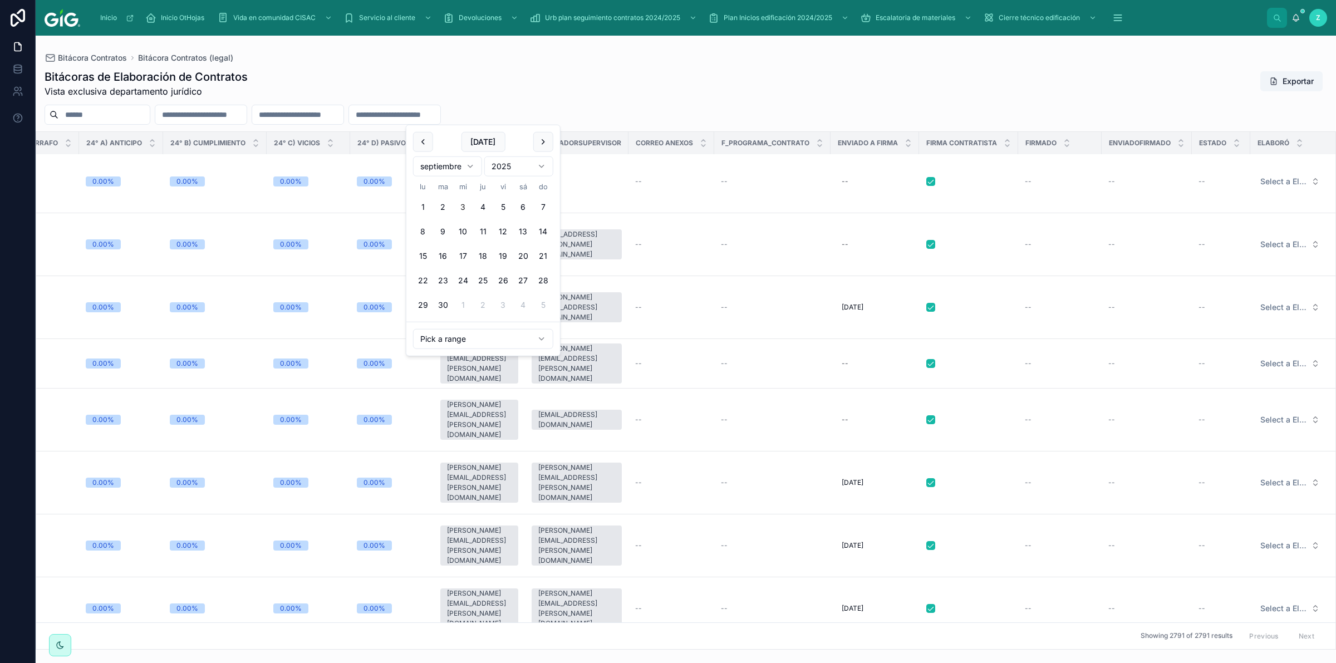
click at [518, 336] on html "Inicio Inicio OtHojas Vida en comunidad CISAC Servicio al cliente Devoluciones …" at bounding box center [668, 331] width 1336 height 663
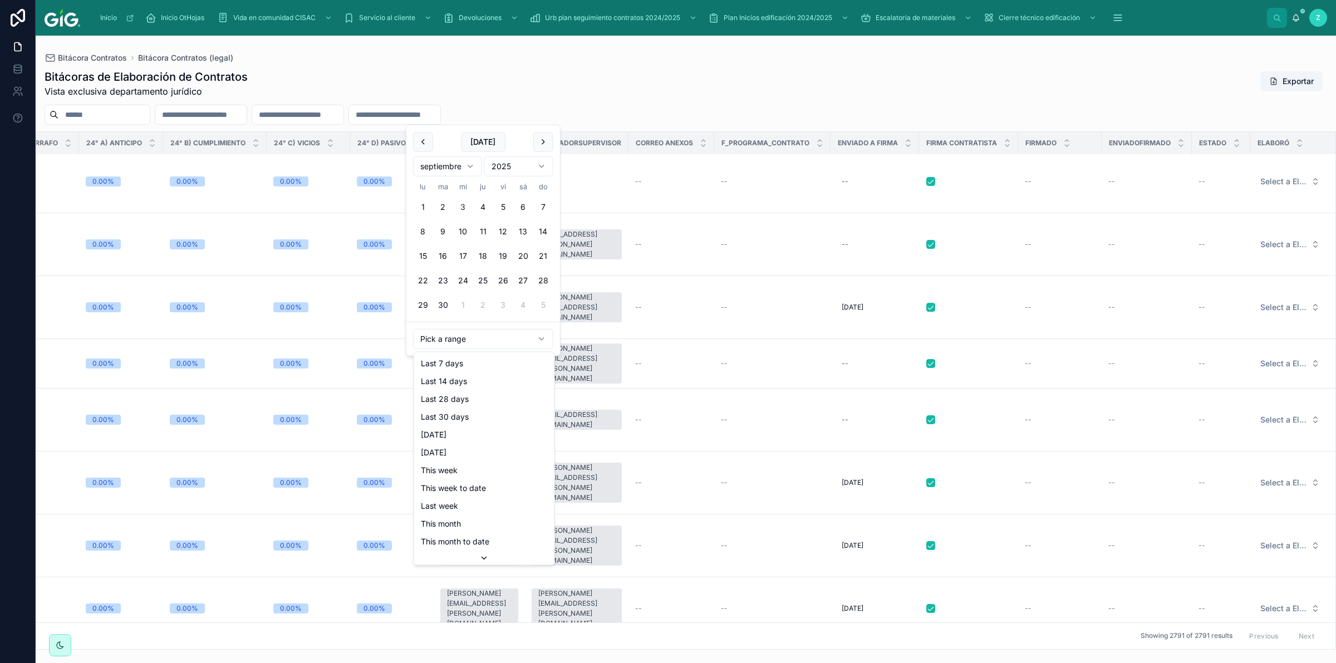
click at [601, 92] on html "Inicio Inicio OtHojas Vida en comunidad CISAC Servicio al cliente Devoluciones …" at bounding box center [668, 331] width 1336 height 663
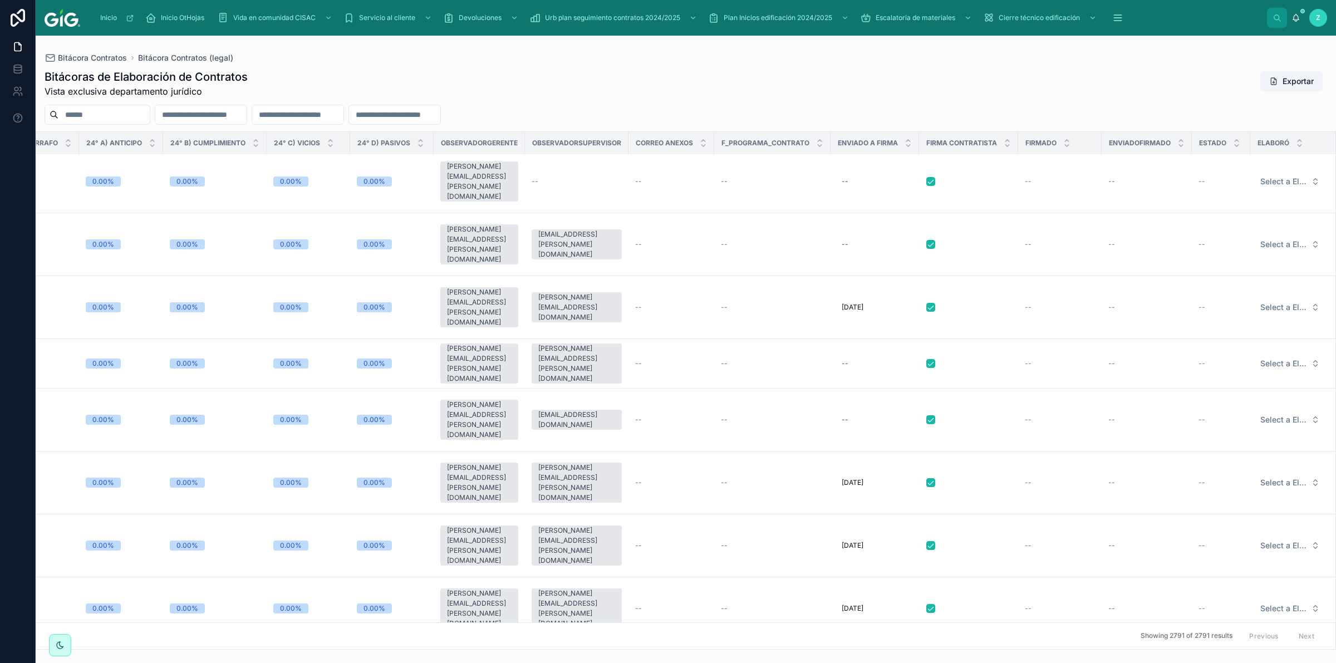
click at [638, 112] on div at bounding box center [686, 115] width 1301 height 20
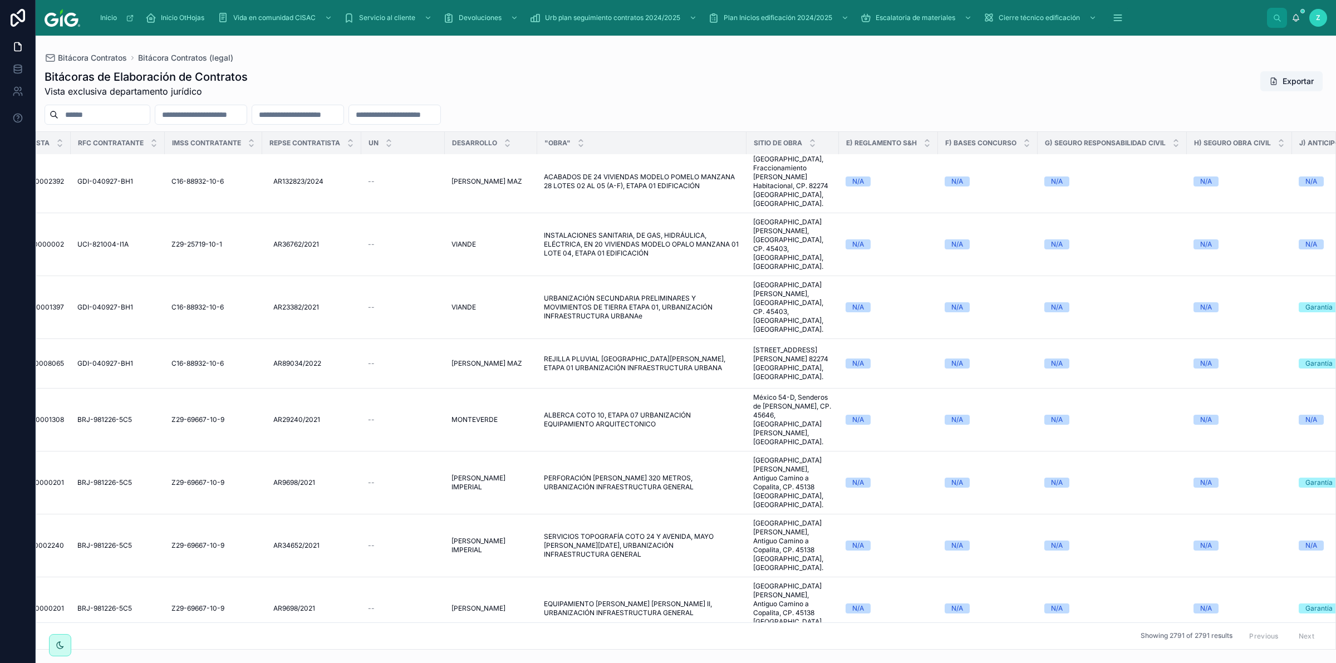
scroll to position [765, 1104]
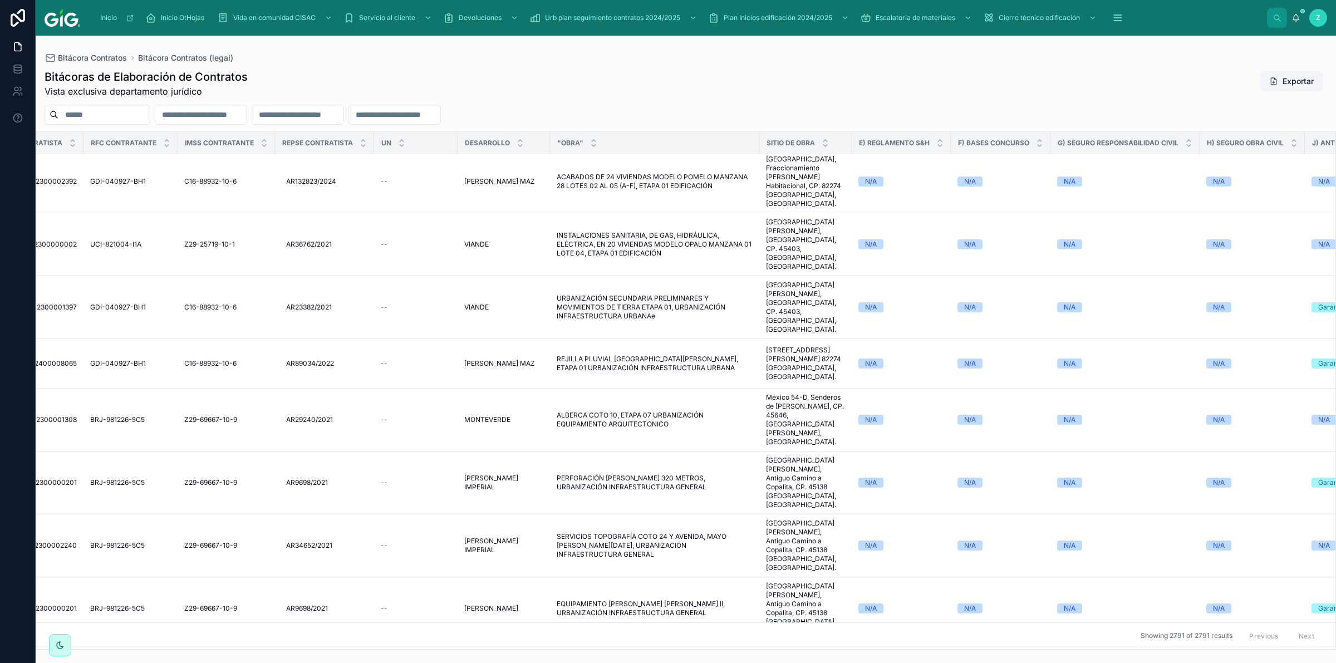
drag, startPoint x: 719, startPoint y: 369, endPoint x: 674, endPoint y: 366, distance: 45.2
click at [719, 640] on td "OBRA DE ELECTRIFICACION ETAPA 07, URBANIZACIÓN INFRAESTRUCTURA URBANA OBRA DE E…" at bounding box center [654, 667] width 209 height 54
drag, startPoint x: 457, startPoint y: 115, endPoint x: 513, endPoint y: 119, distance: 56.3
click at [440, 115] on input "text" at bounding box center [394, 115] width 91 height 16
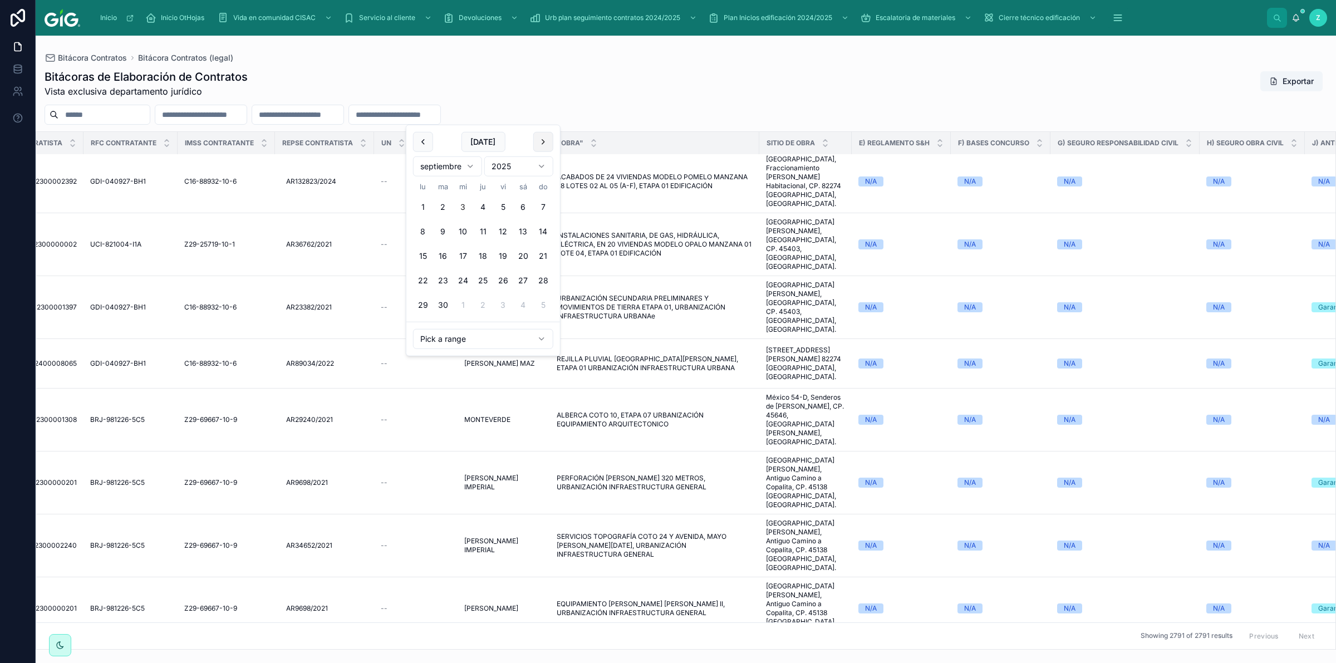
click at [543, 143] on button at bounding box center [543, 142] width 20 height 20
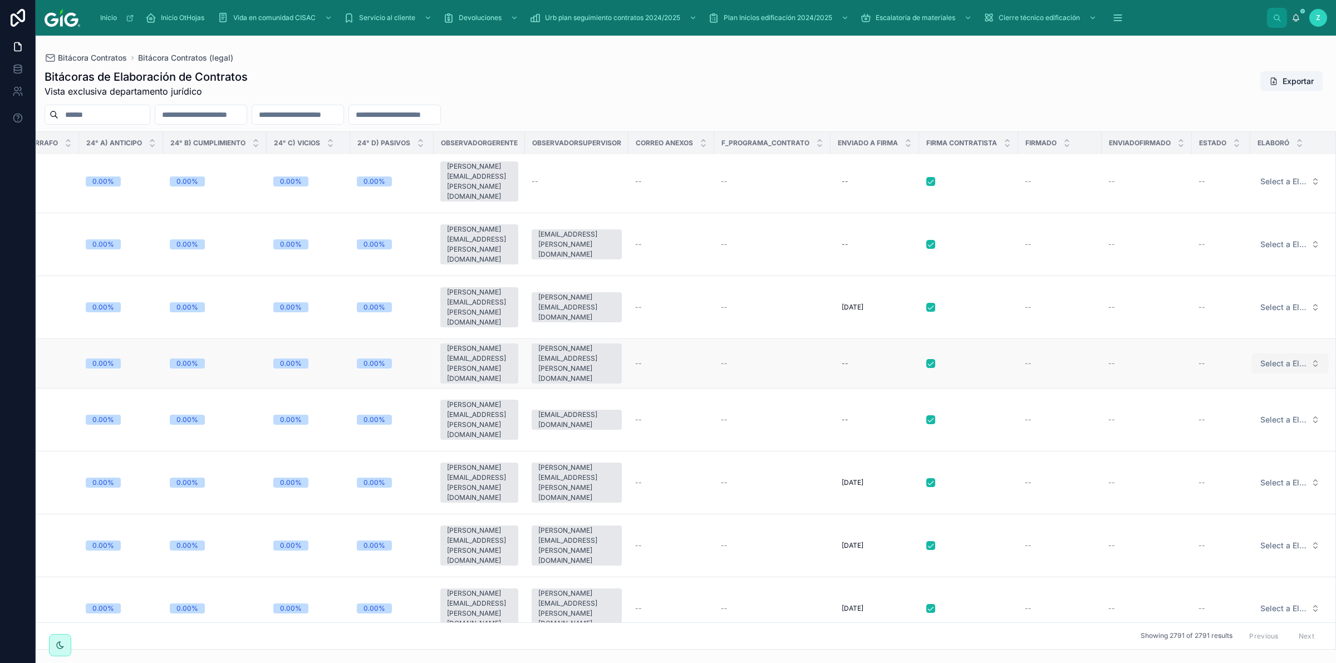
click at [1296, 354] on button "Select a Elaboró" at bounding box center [1290, 364] width 77 height 20
click at [1192, 339] on td "--" at bounding box center [1221, 364] width 58 height 50
click at [101, 120] on input "text" at bounding box center [103, 115] width 91 height 16
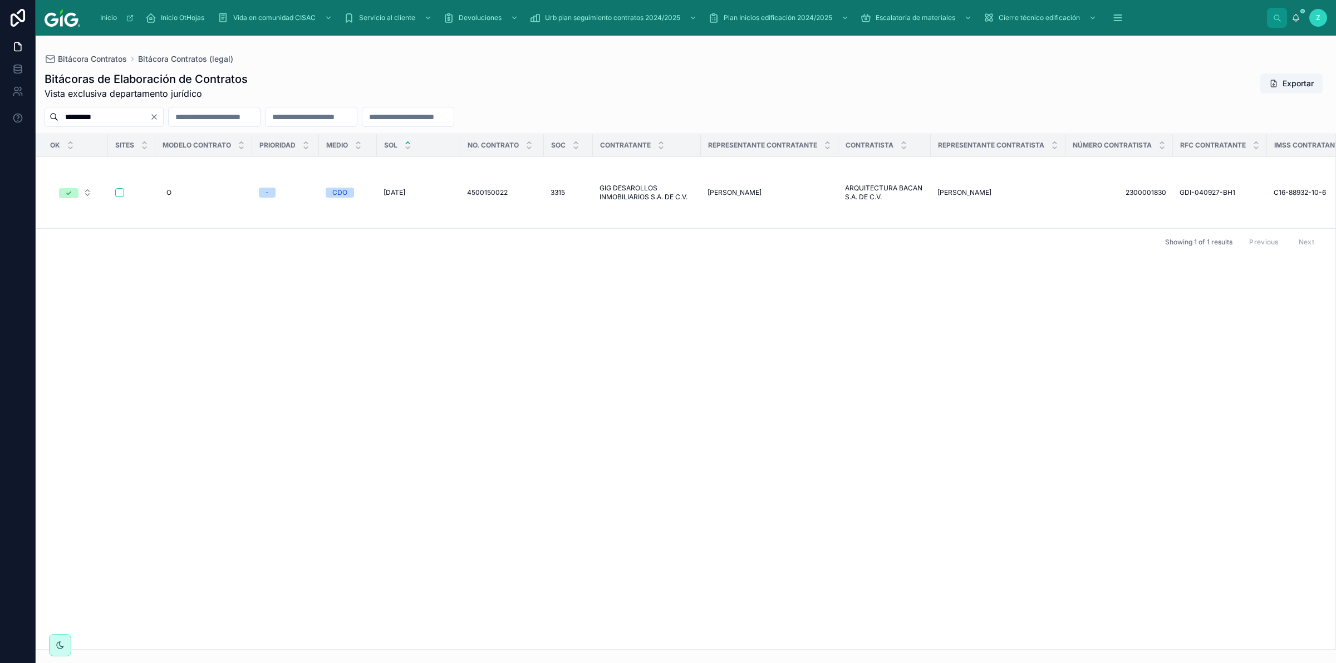
type input "*********"
click at [159, 120] on icon "Clear" at bounding box center [154, 116] width 9 height 9
click at [117, 119] on input "*********" at bounding box center [103, 117] width 91 height 16
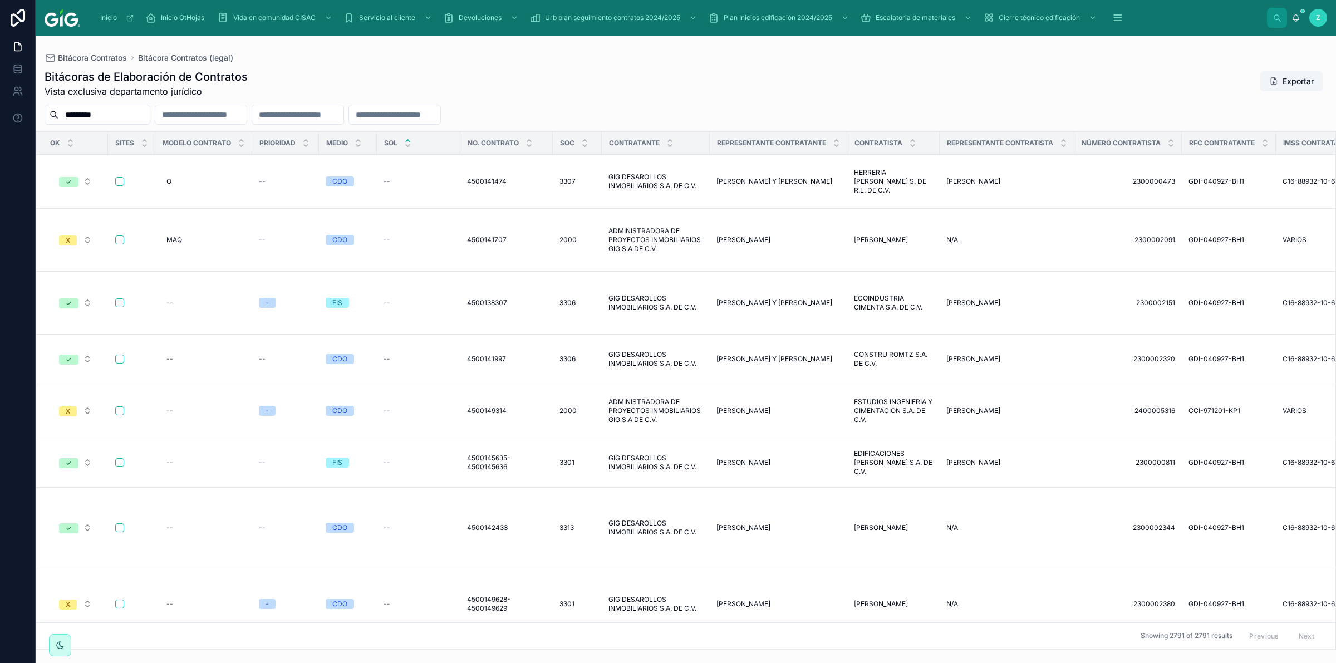
scroll to position [0, 4347]
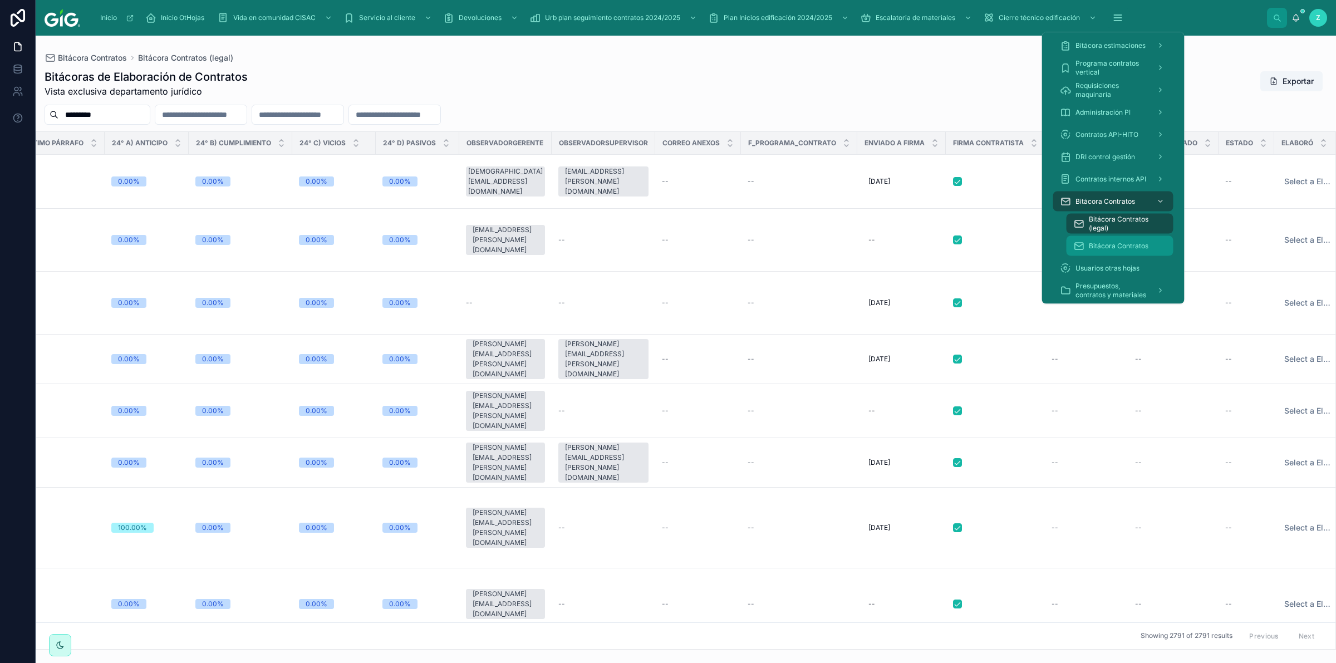
click at [1131, 242] on span "Bitácora Contratos" at bounding box center [1119, 246] width 60 height 9
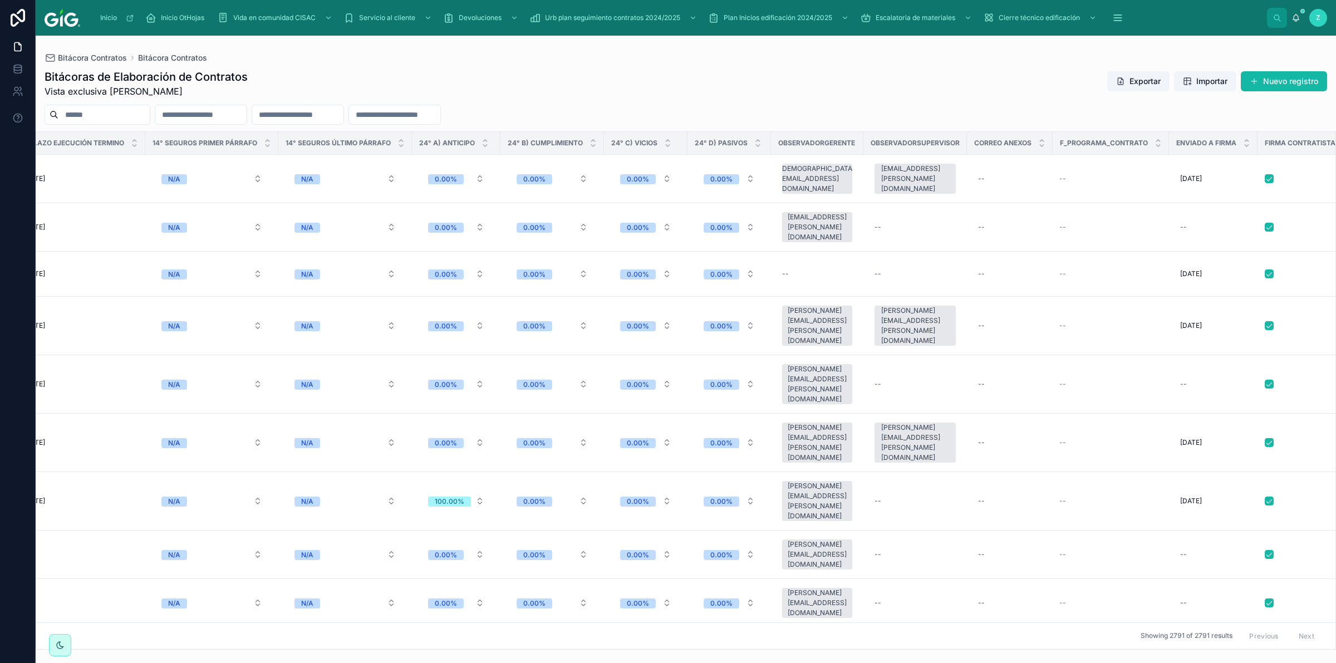
scroll to position [0, 4732]
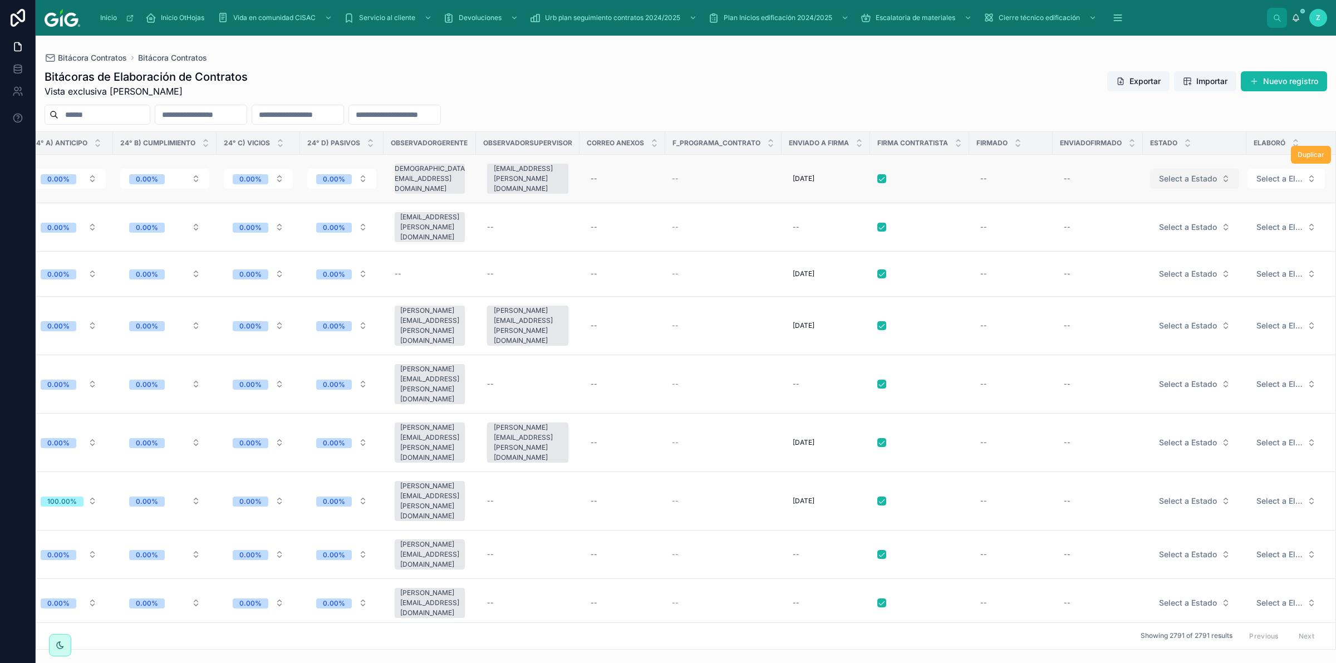
click at [1182, 178] on span "Select a Estado" at bounding box center [1188, 178] width 58 height 11
drag, startPoint x: 56, startPoint y: 649, endPoint x: 0, endPoint y: 477, distance: 181.4
click at [56, 649] on icon at bounding box center [60, 645] width 9 height 9
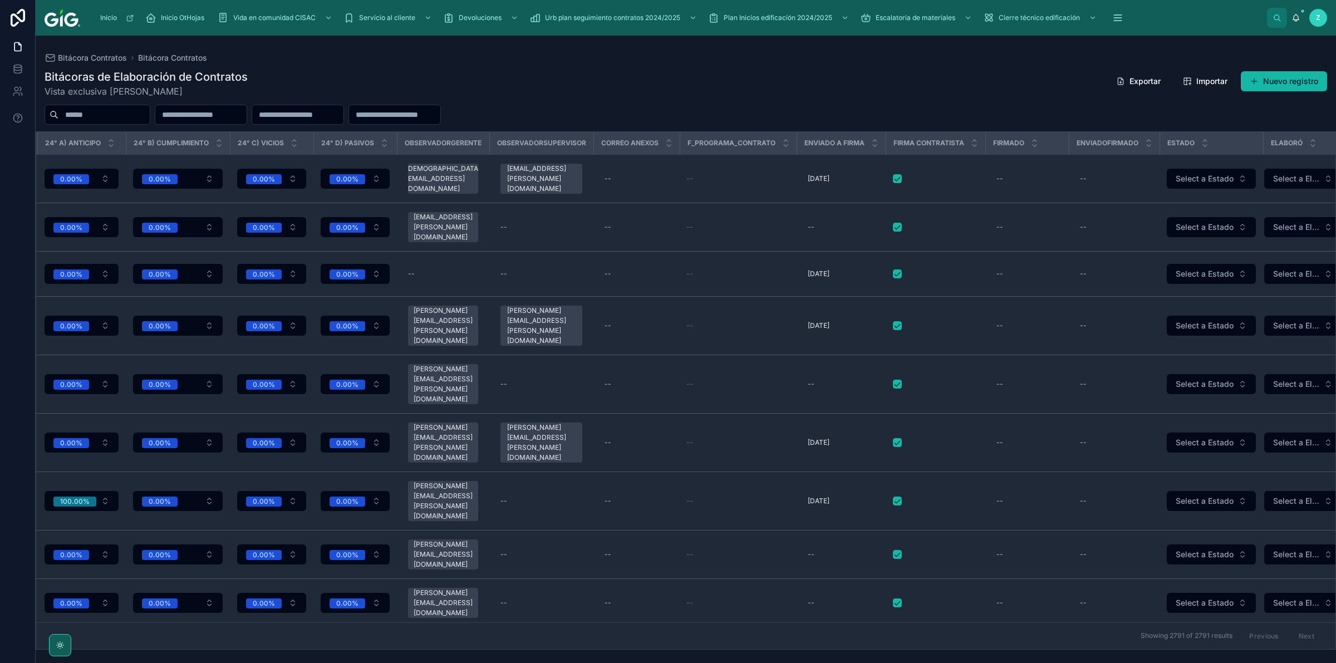
drag, startPoint x: 66, startPoint y: 642, endPoint x: 618, endPoint y: 628, distance: 552.6
click at [66, 642] on div at bounding box center [60, 645] width 22 height 22
